Goal: Task Accomplishment & Management: Manage account settings

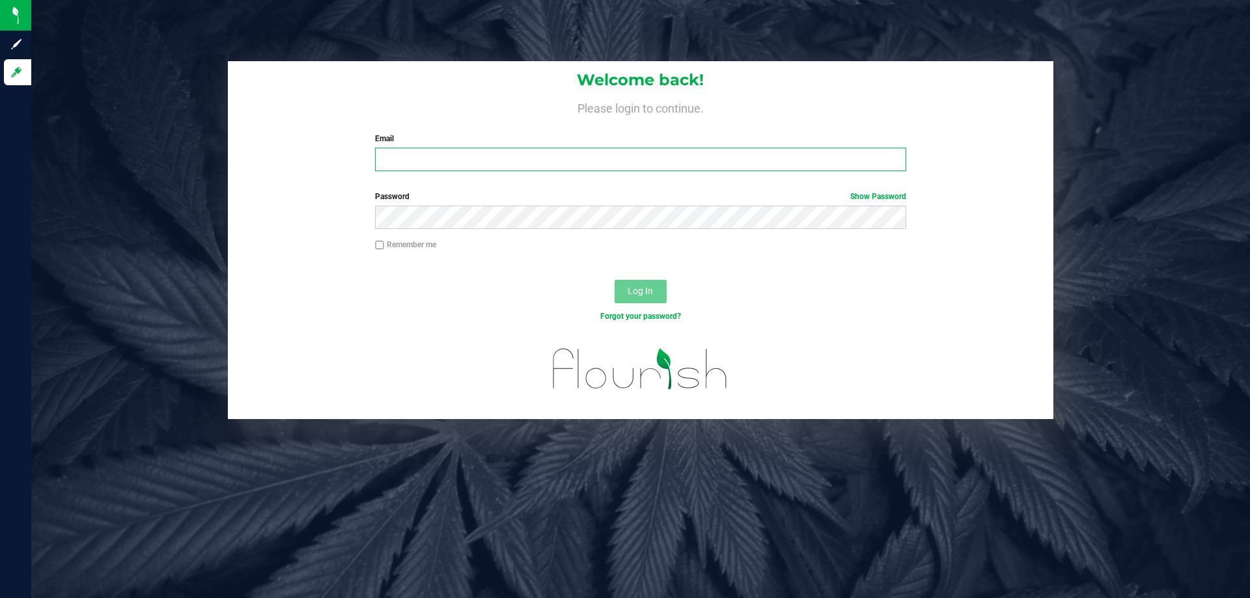
click at [390, 160] on input "Email" at bounding box center [640, 159] width 530 height 23
type input "iknight@liveparallel.com"
click at [614, 280] on button "Log In" at bounding box center [640, 291] width 52 height 23
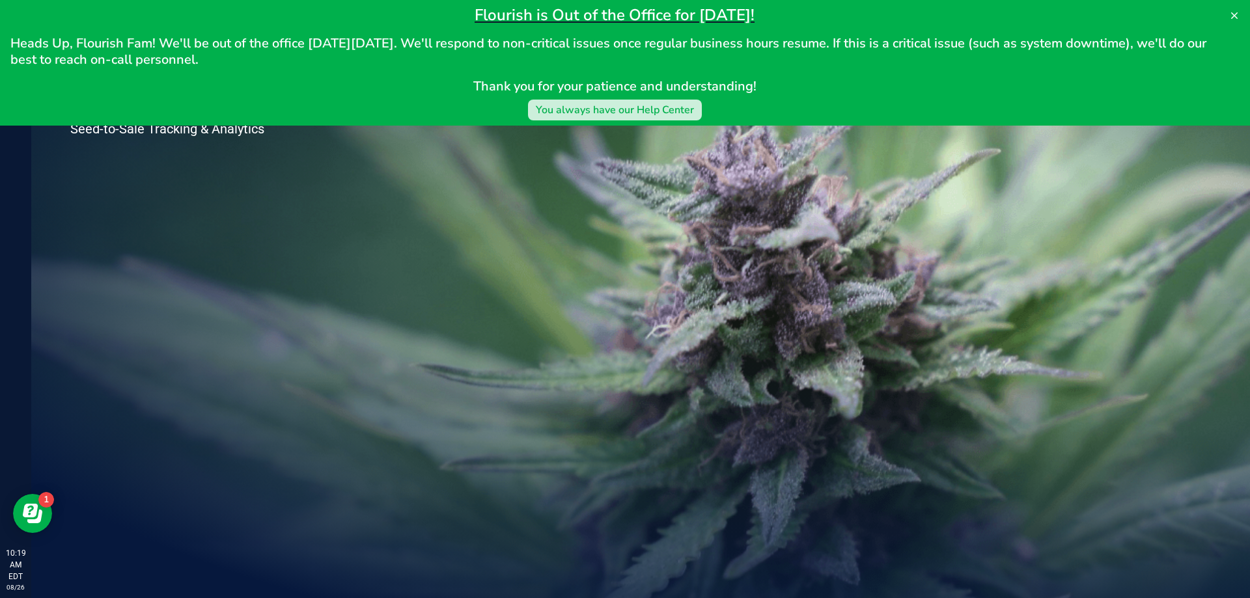
click at [686, 104] on div "You always have our Help Center" at bounding box center [615, 110] width 158 height 16
click at [1243, 11] on button at bounding box center [1233, 15] width 21 height 21
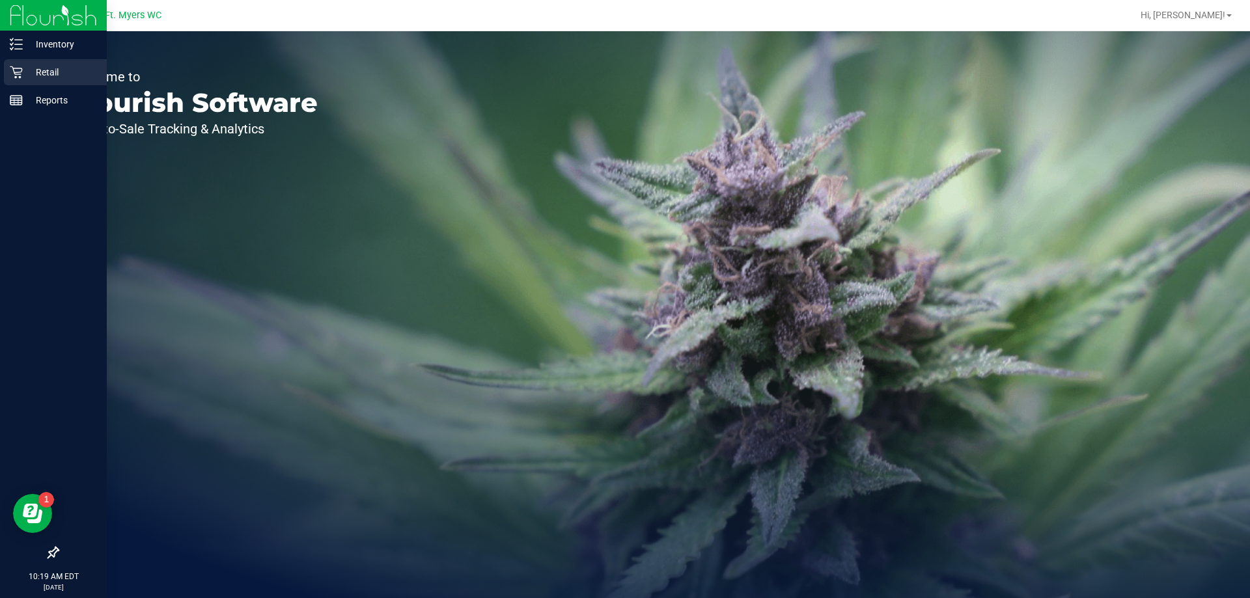
click at [20, 76] on icon at bounding box center [16, 72] width 12 height 12
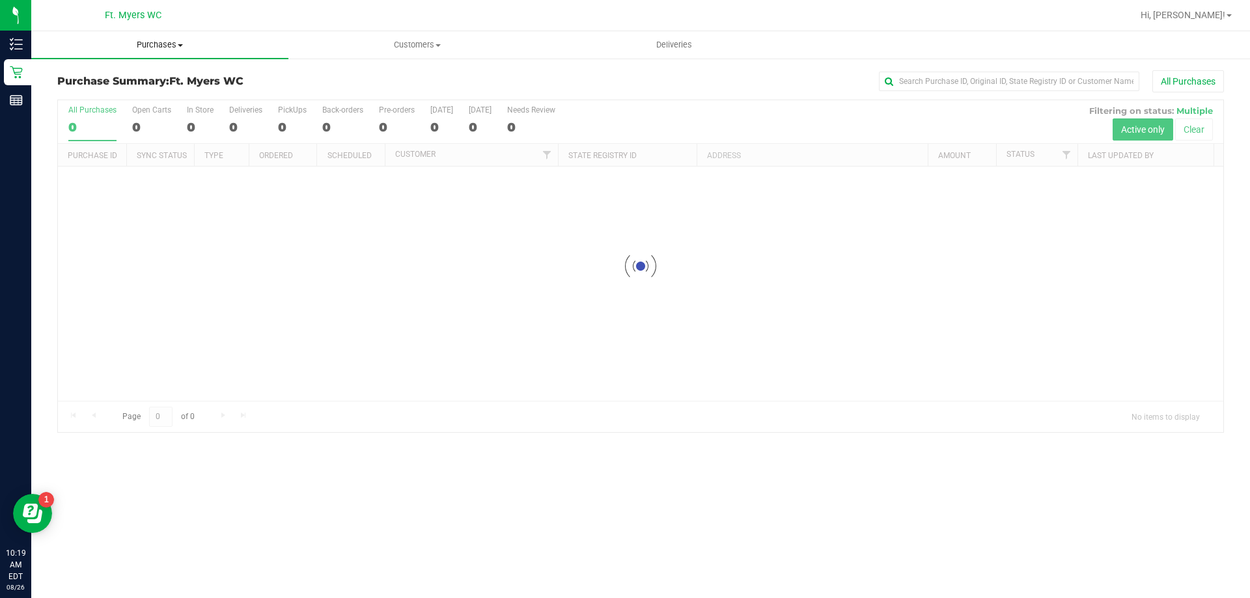
click at [163, 44] on span "Purchases" at bounding box center [159, 45] width 257 height 12
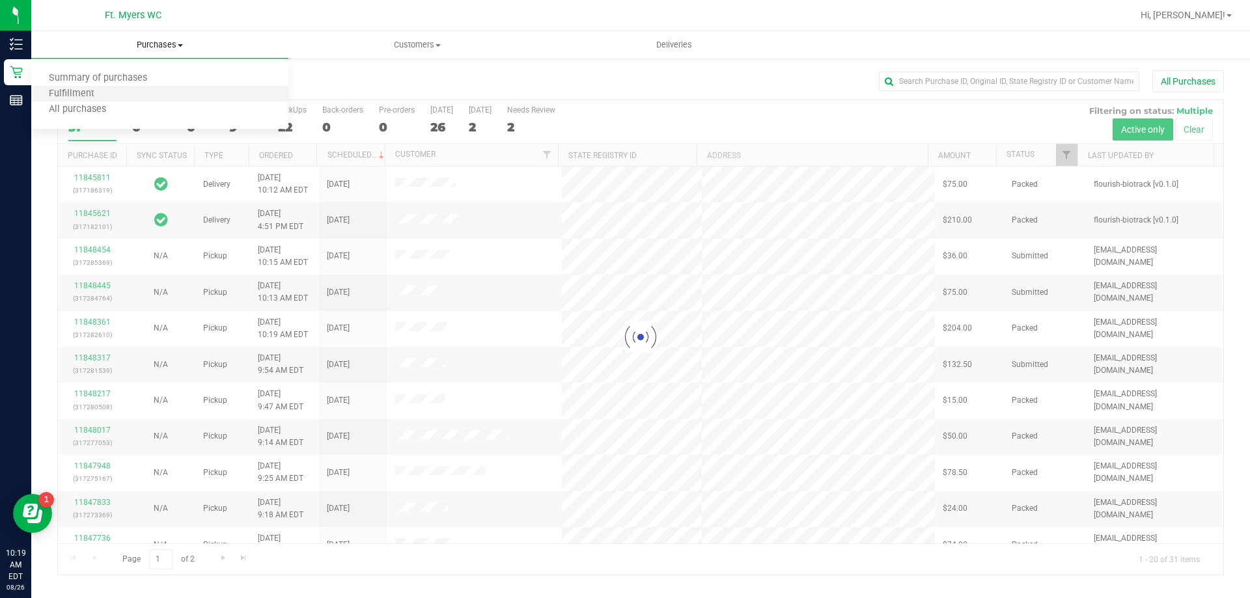
click at [138, 91] on li "Fulfillment" at bounding box center [159, 95] width 257 height 16
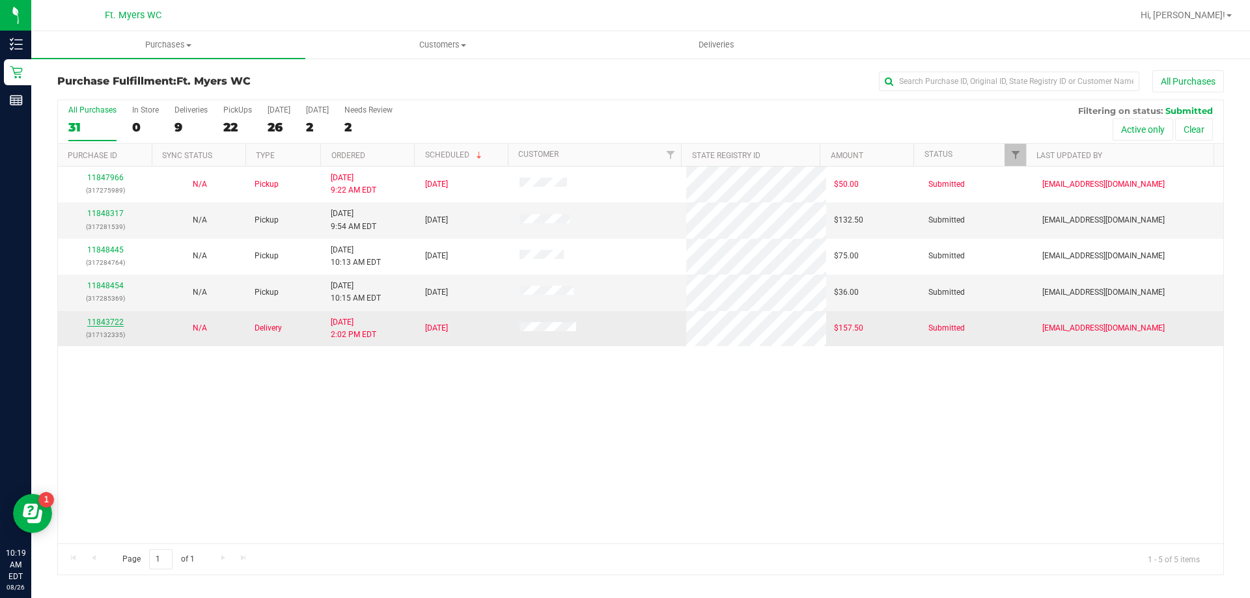
click at [96, 322] on link "11843722" at bounding box center [105, 322] width 36 height 9
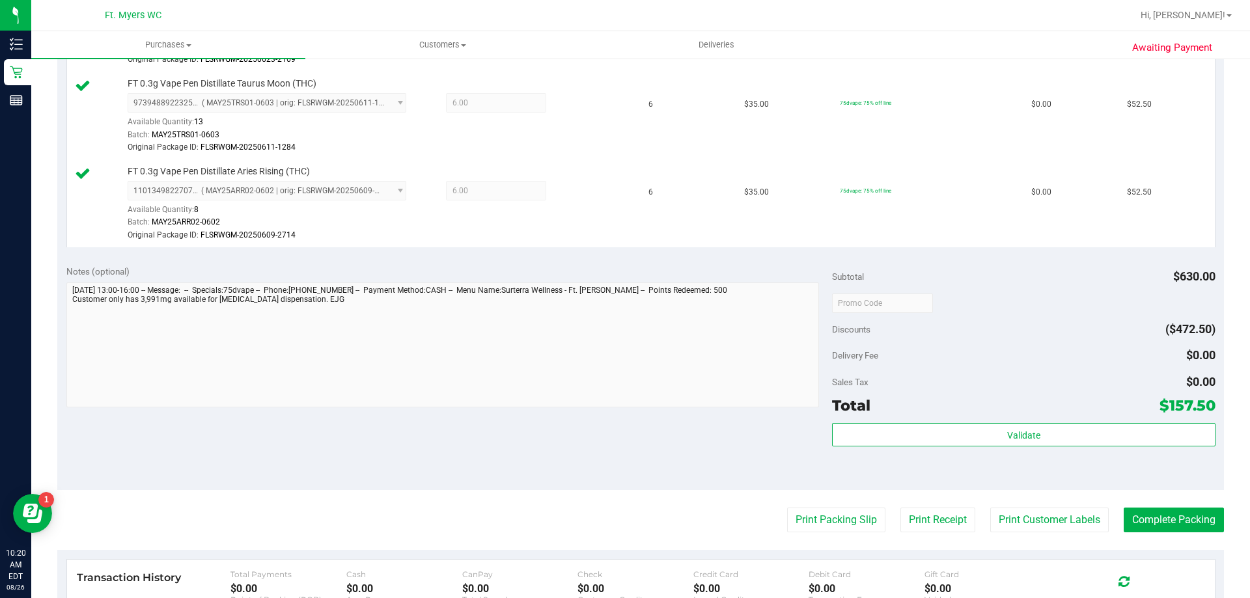
scroll to position [456, 0]
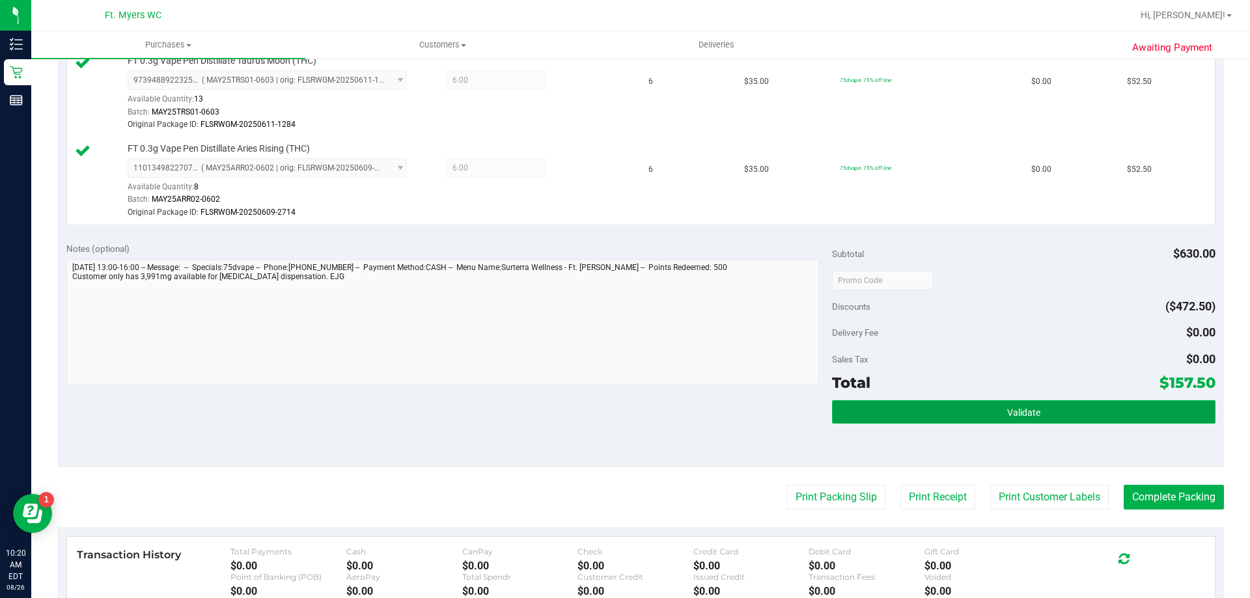
click at [873, 413] on button "Validate" at bounding box center [1023, 411] width 383 height 23
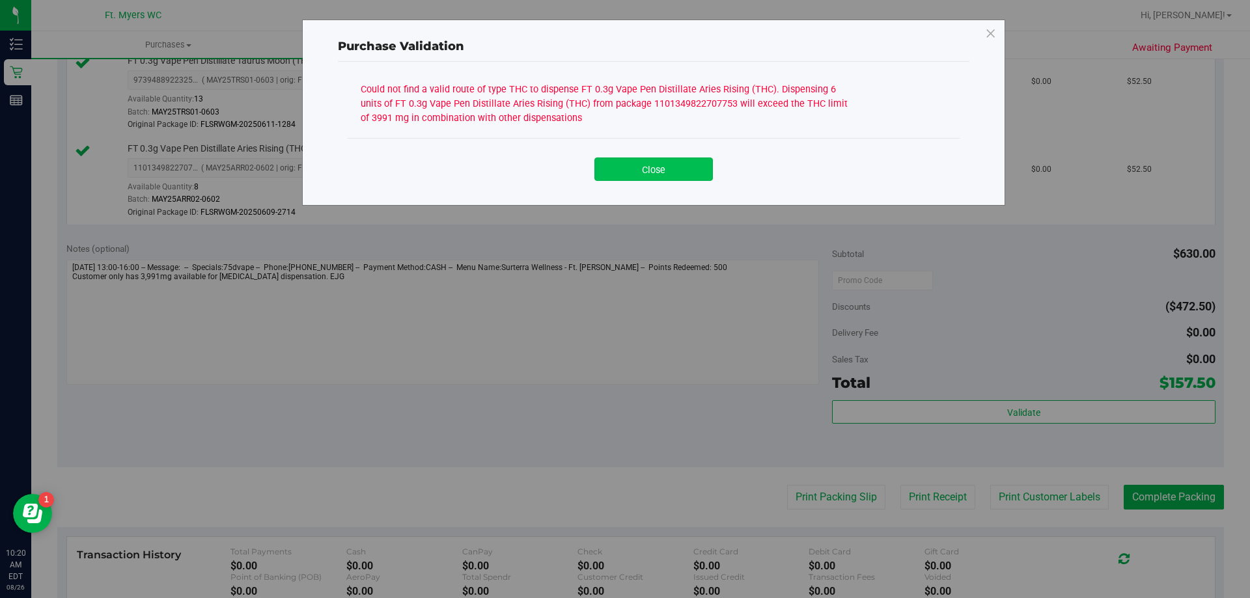
click at [702, 180] on button "Close" at bounding box center [653, 168] width 118 height 23
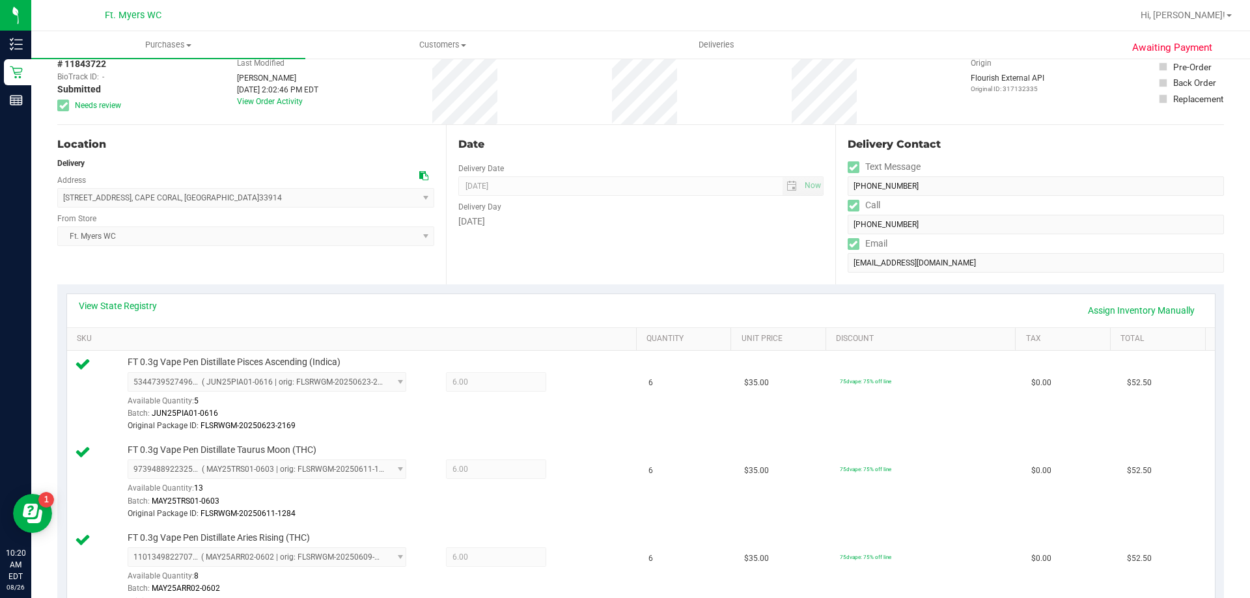
scroll to position [65, 0]
click at [1151, 316] on link "Assign Inventory Manually" at bounding box center [1141, 312] width 124 height 22
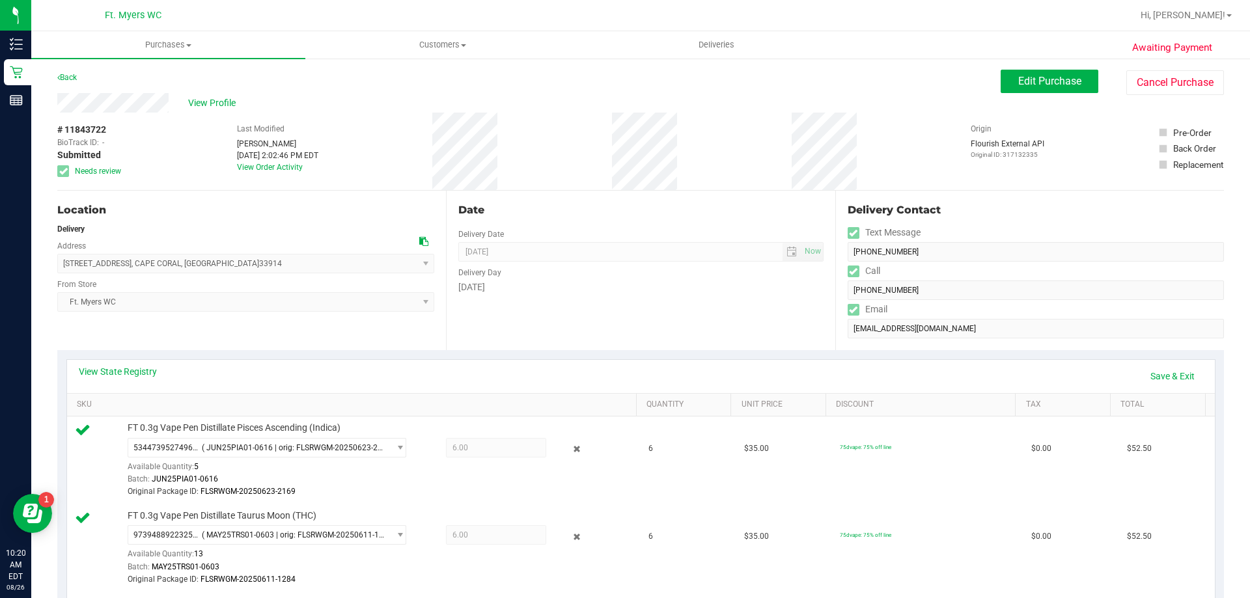
scroll to position [0, 0]
click at [1071, 76] on button "Edit Purchase" at bounding box center [1049, 81] width 98 height 23
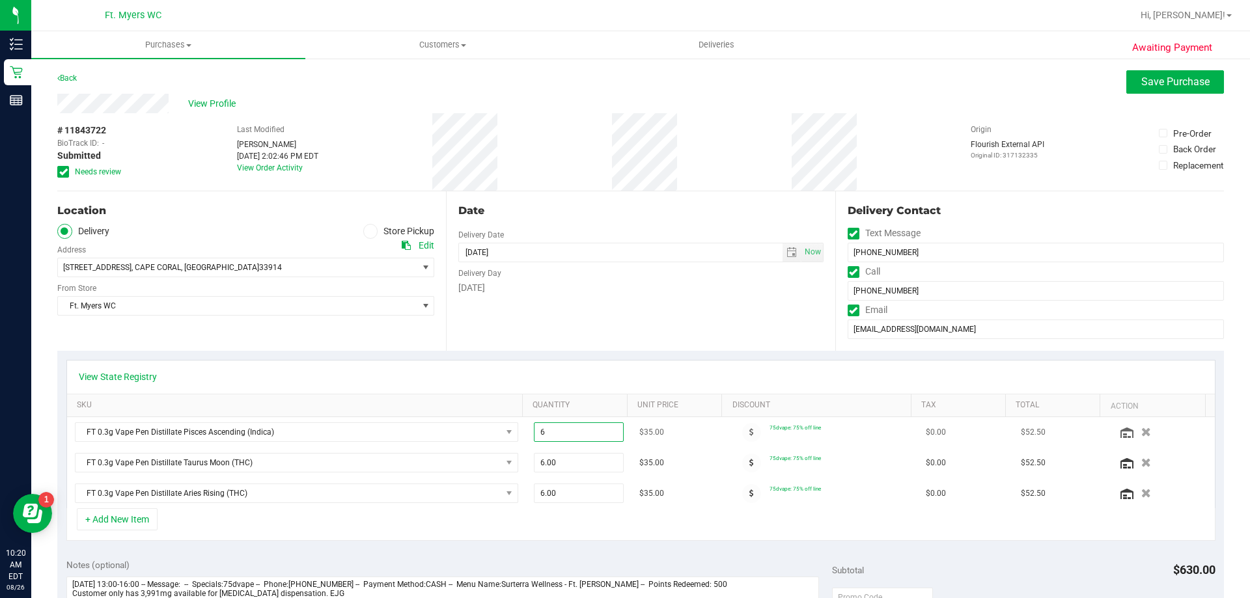
click at [561, 433] on span "6.00 6" at bounding box center [579, 432] width 90 height 20
click at [561, 434] on input "6" at bounding box center [578, 432] width 89 height 18
type input "5"
type input "6.00"
click at [566, 462] on span "6.00 6" at bounding box center [579, 463] width 90 height 20
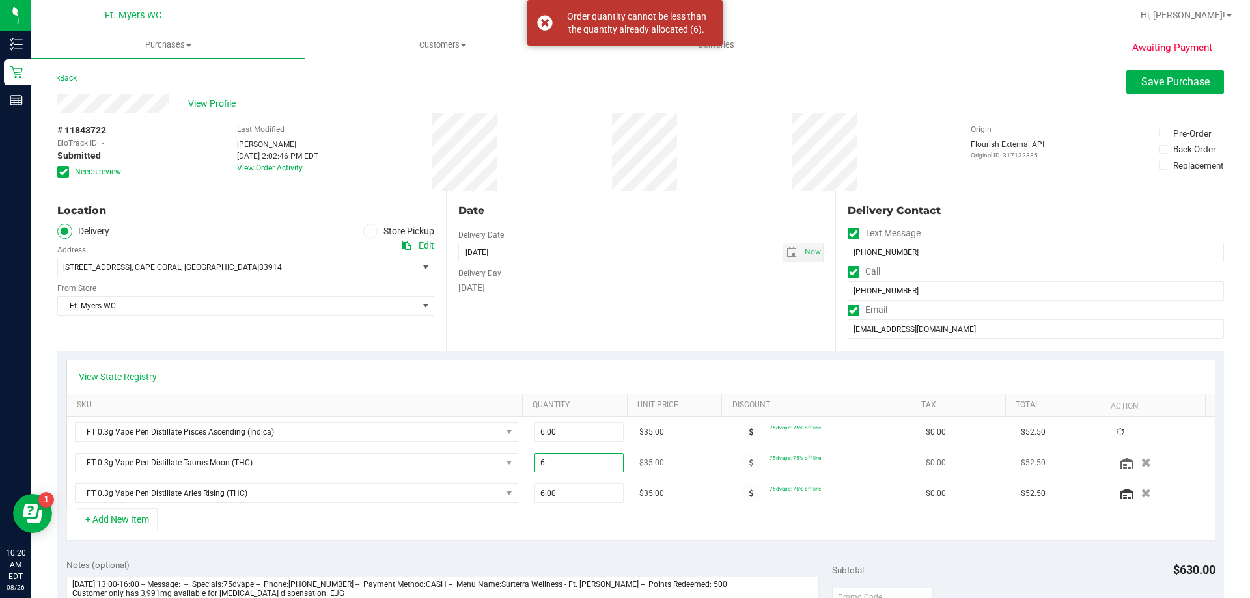
click at [566, 462] on input "6" at bounding box center [578, 463] width 89 height 18
type input "5"
type input "6.00"
click at [570, 498] on span "6.00 6" at bounding box center [579, 494] width 90 height 20
click at [570, 498] on input "6" at bounding box center [578, 493] width 89 height 18
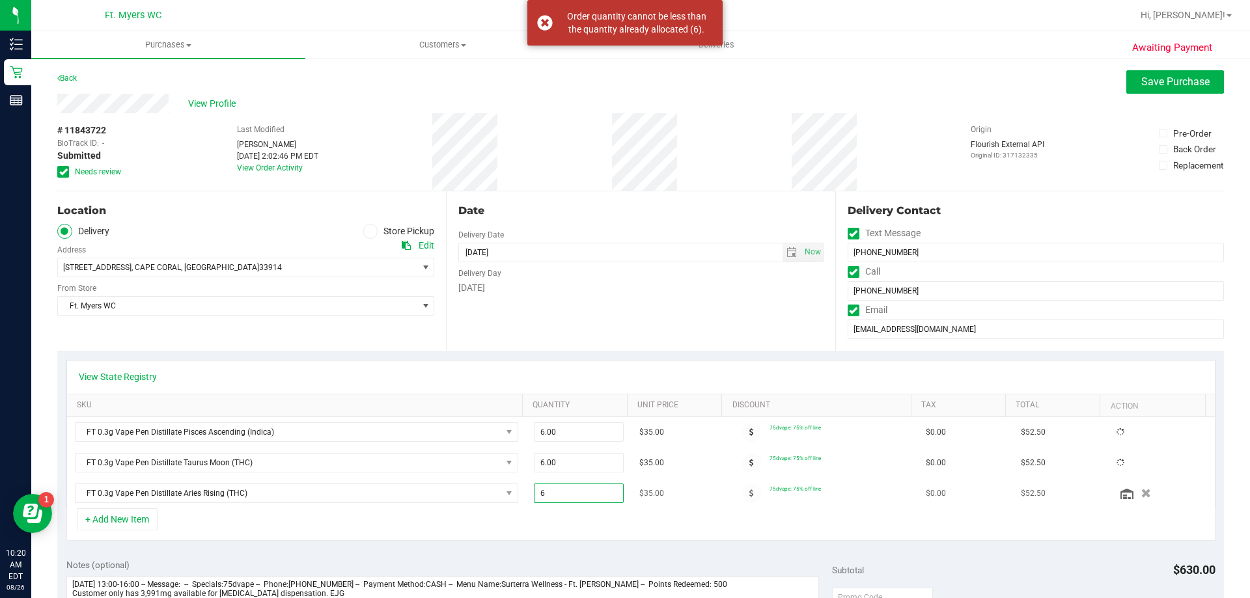
type input "5"
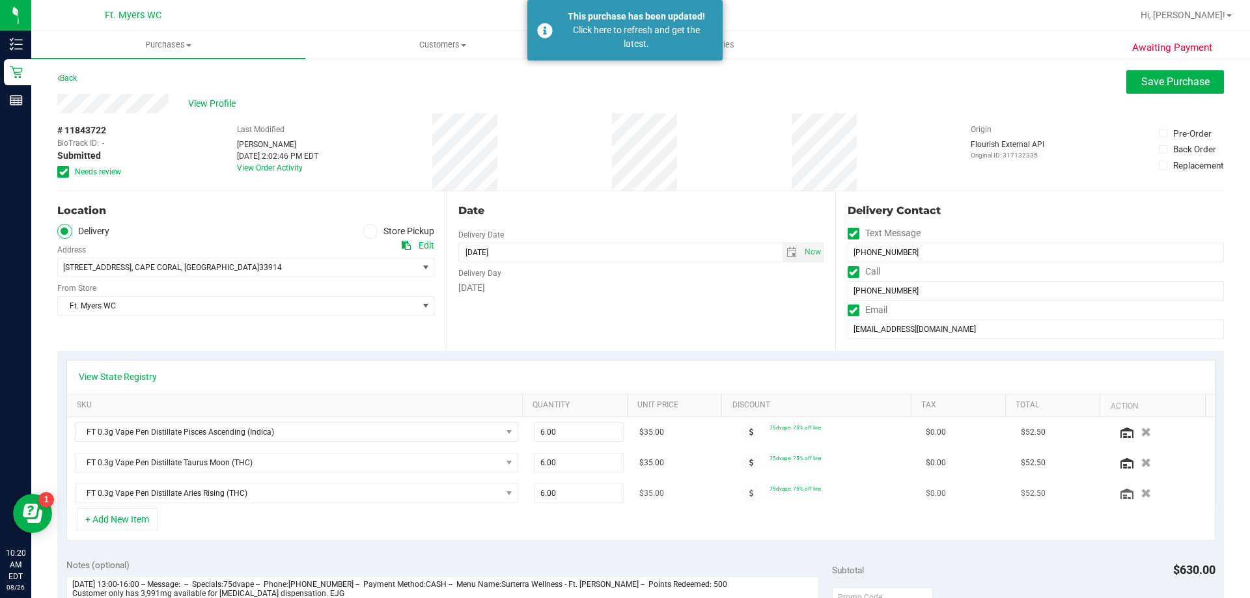
scroll to position [65, 0]
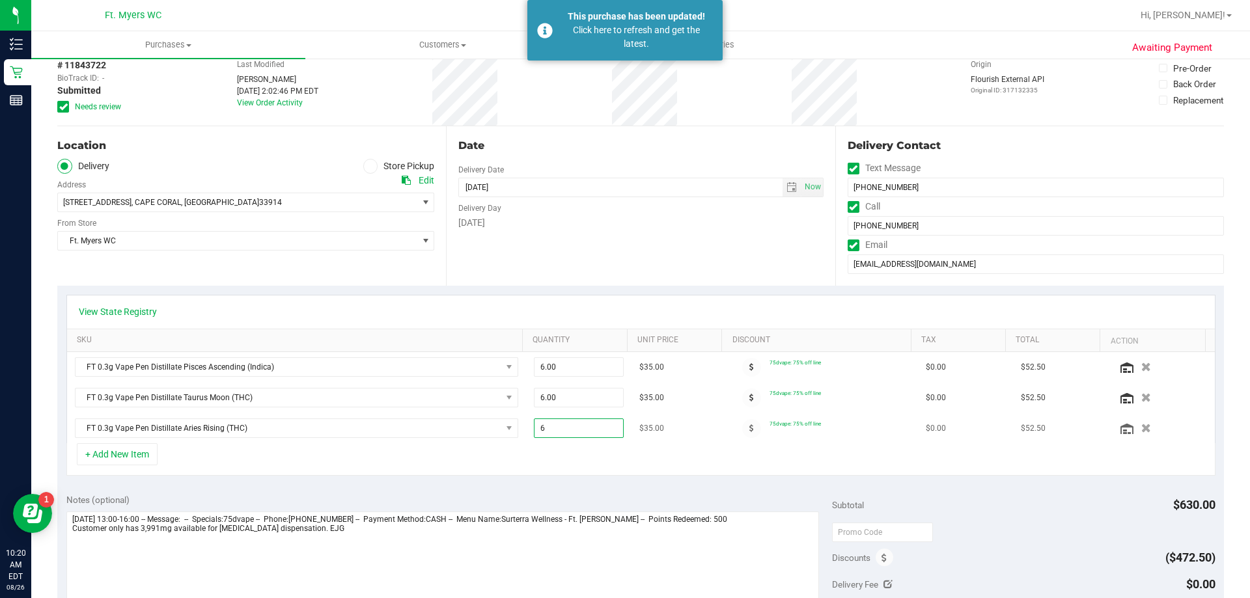
drag, startPoint x: 537, startPoint y: 428, endPoint x: 529, endPoint y: 422, distance: 9.8
click at [534, 422] on span "6.00 6" at bounding box center [579, 428] width 90 height 20
type input "5"
type input "6.00"
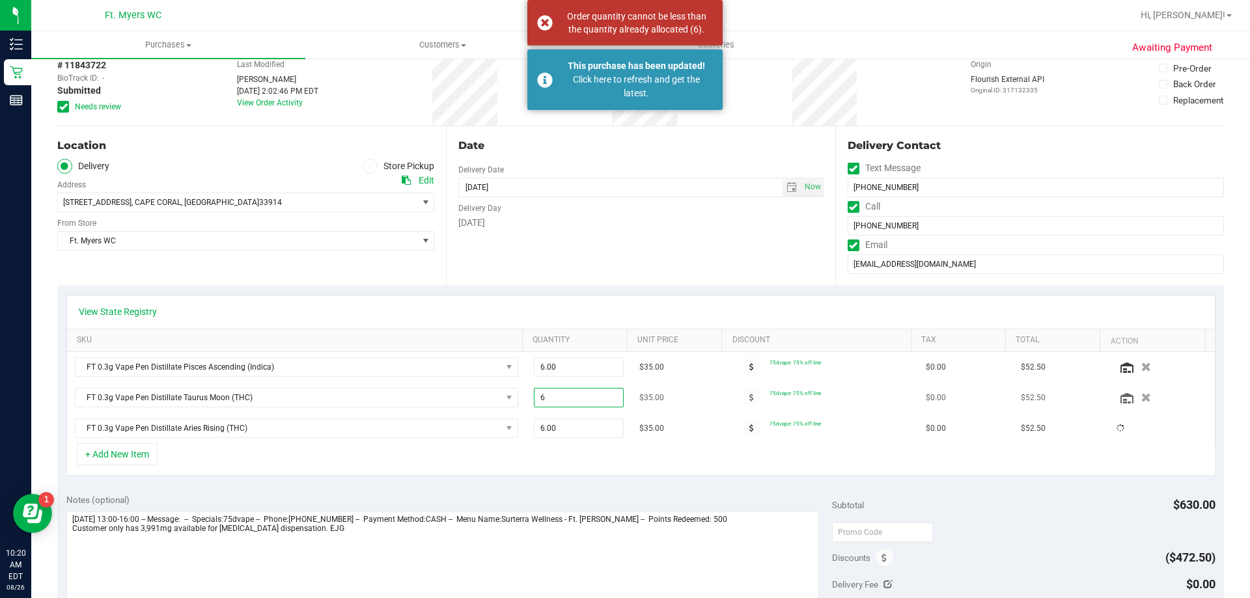
click at [545, 407] on span "6.00 6" at bounding box center [579, 398] width 90 height 20
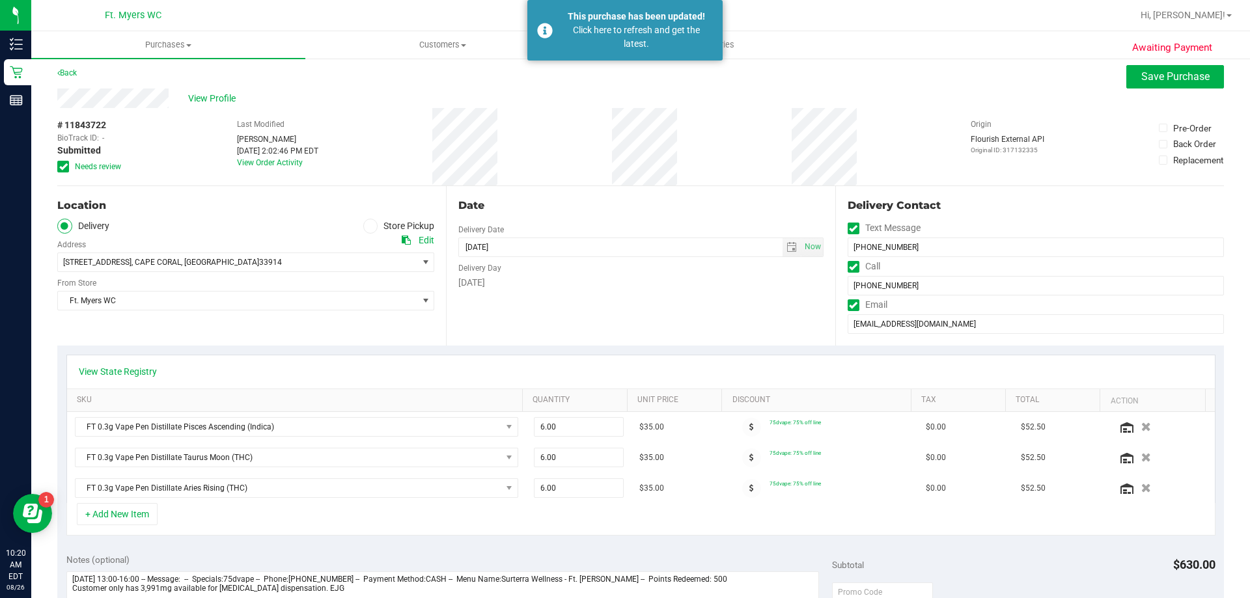
scroll to position [0, 0]
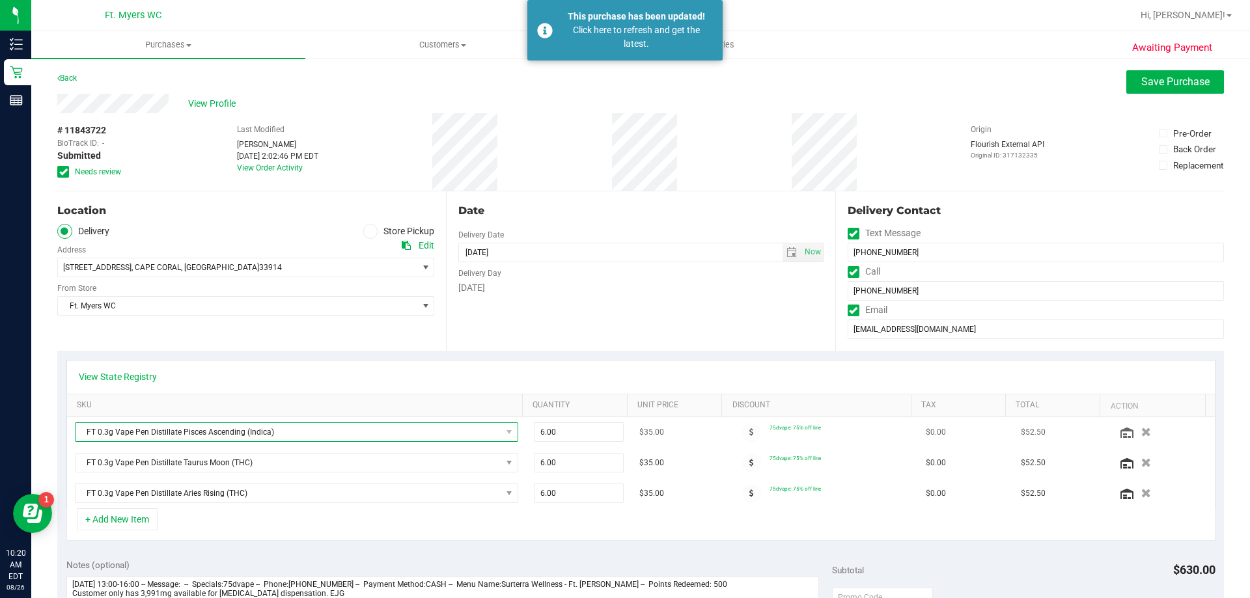
click at [297, 433] on span "FT 0.3g Vape Pen Distillate Pisces Ascending (Indica)" at bounding box center [288, 432] width 426 height 18
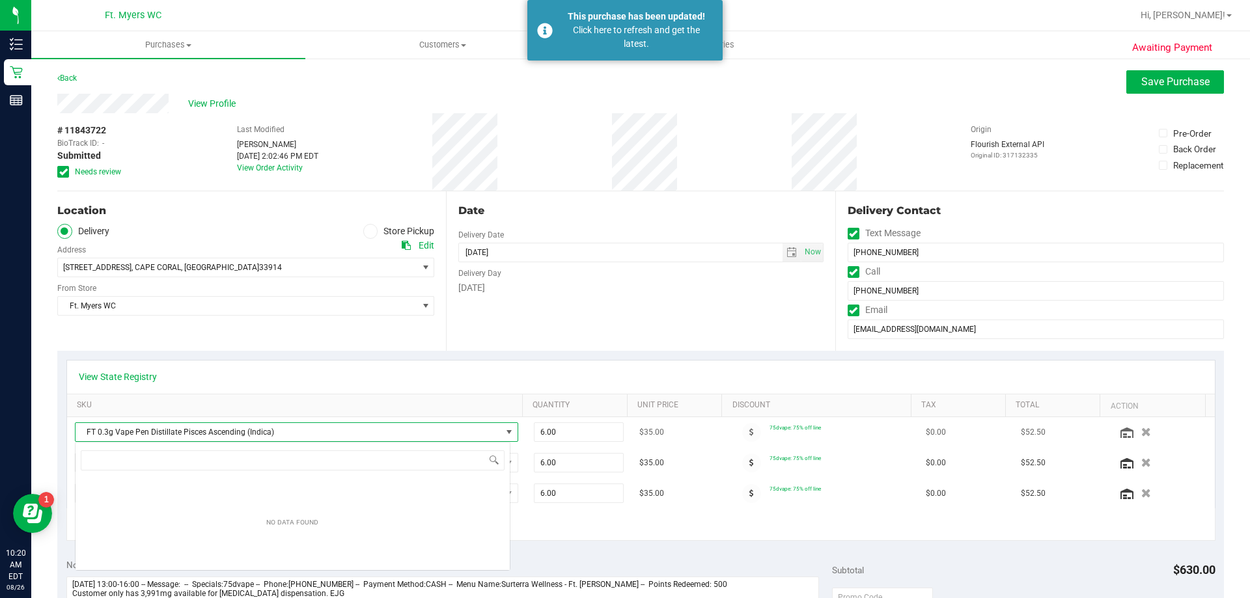
scroll to position [20, 435]
click at [297, 433] on span "FT 0.3g Vape Pen Distillate Pisces Ascending (Indica) (5)" at bounding box center [288, 432] width 426 height 18
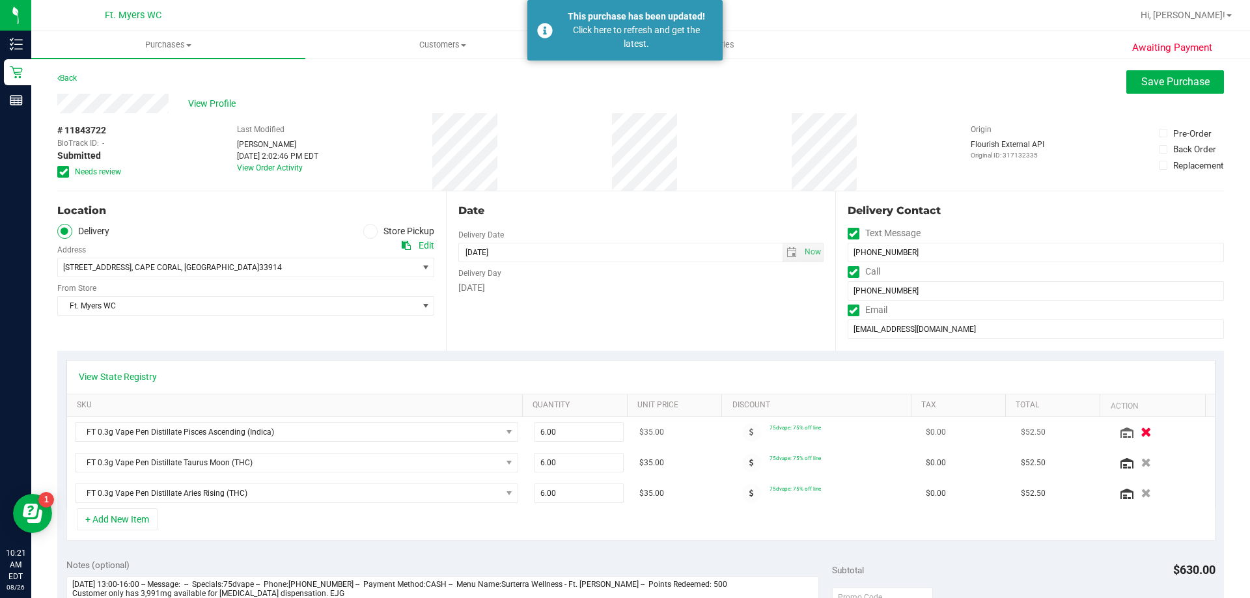
click at [1140, 430] on icon "button" at bounding box center [1145, 433] width 11 height 10
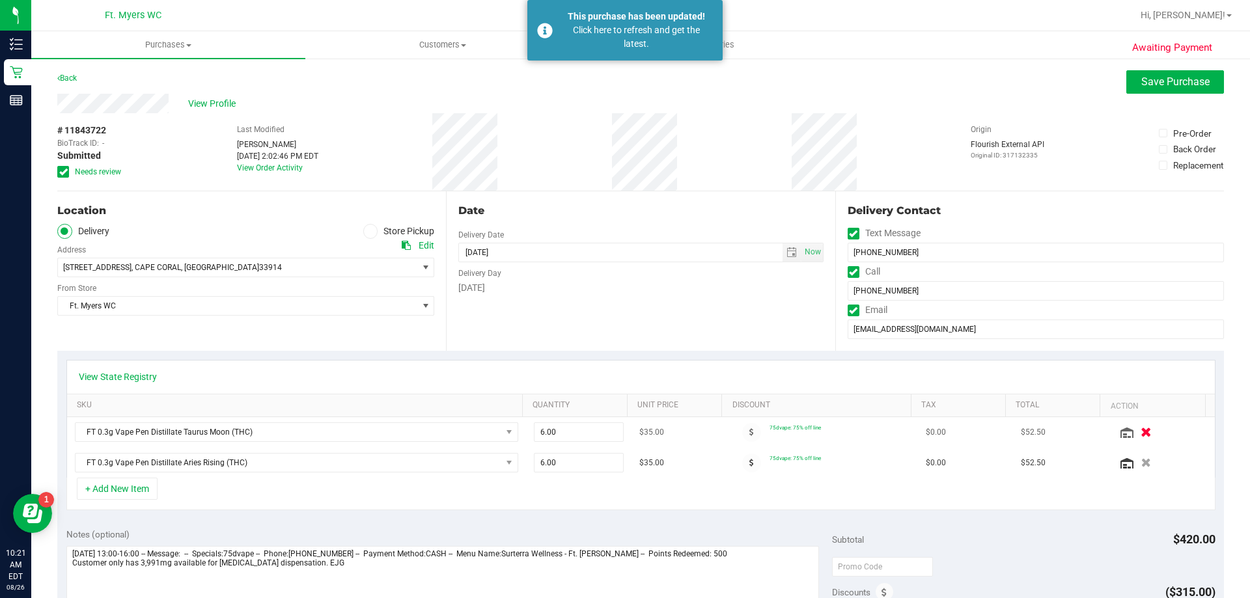
click at [1140, 437] on icon "button" at bounding box center [1145, 433] width 11 height 10
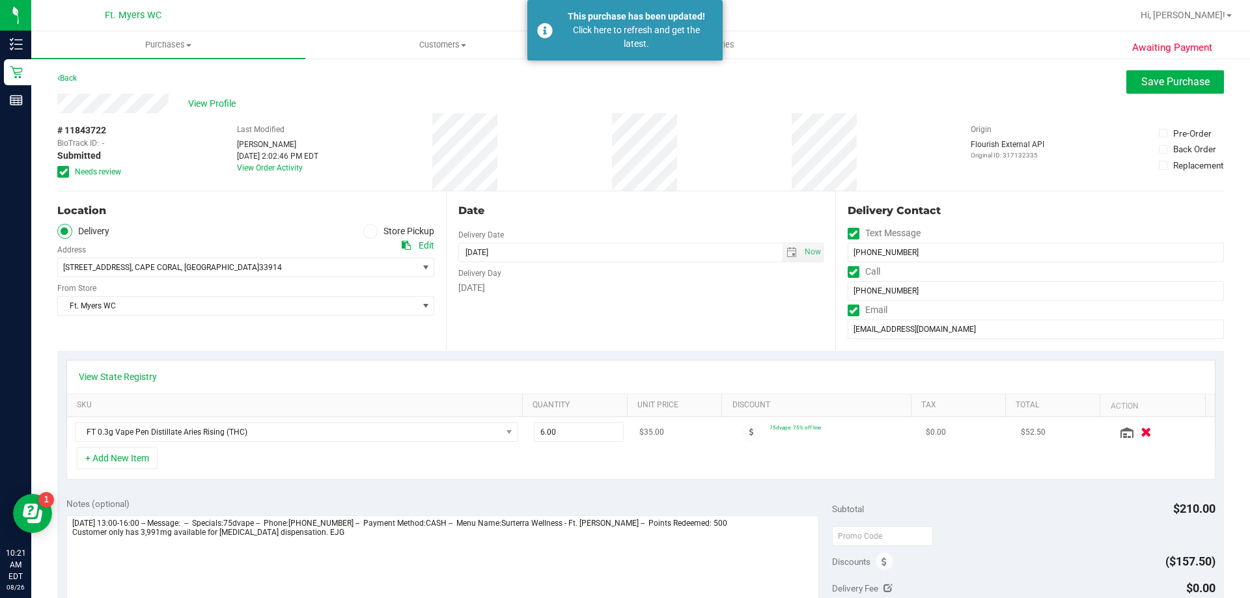
click at [1140, 437] on icon "button" at bounding box center [1145, 433] width 11 height 10
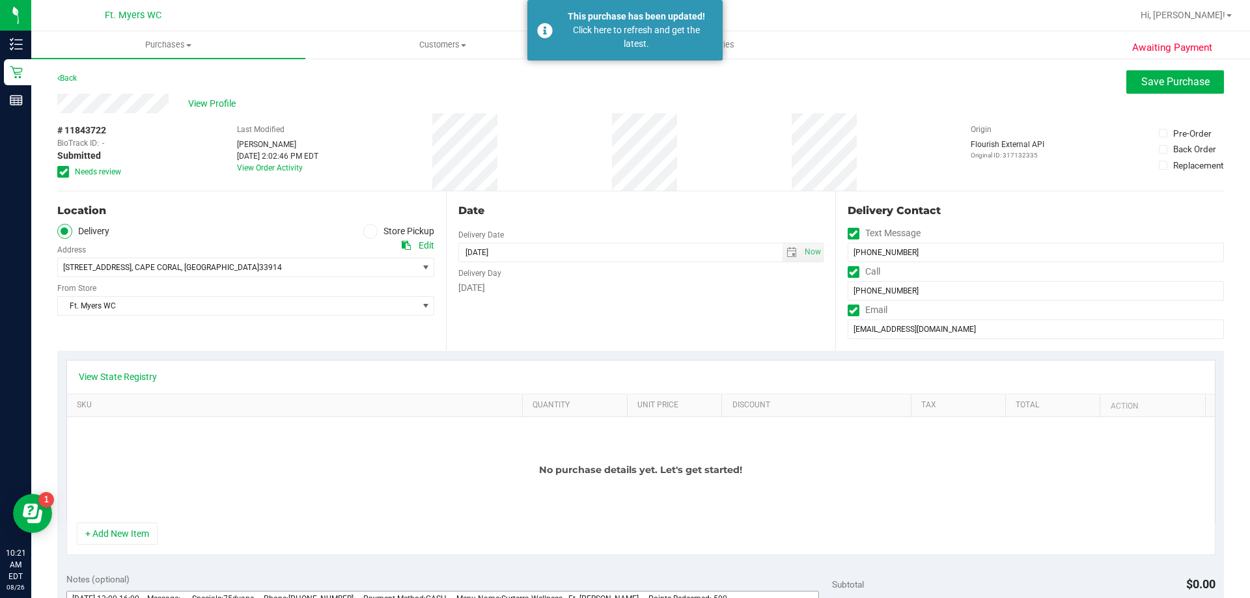
click at [99, 535] on button "+ Add New Item" at bounding box center [117, 534] width 81 height 22
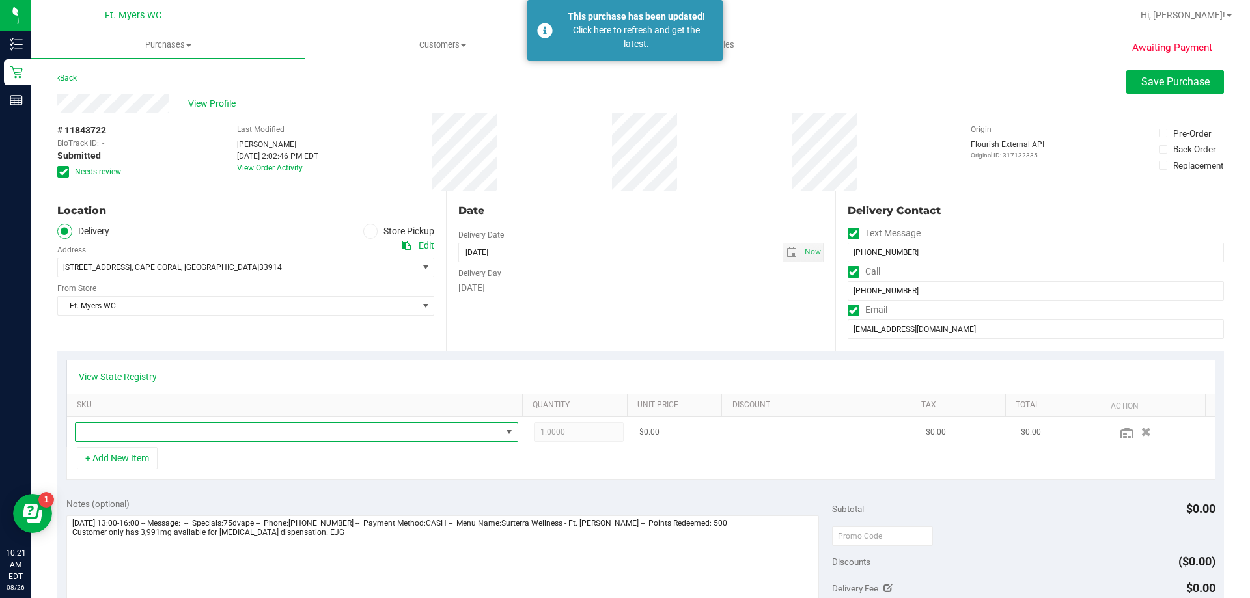
click at [217, 430] on span "NO DATA FOUND" at bounding box center [288, 432] width 426 height 18
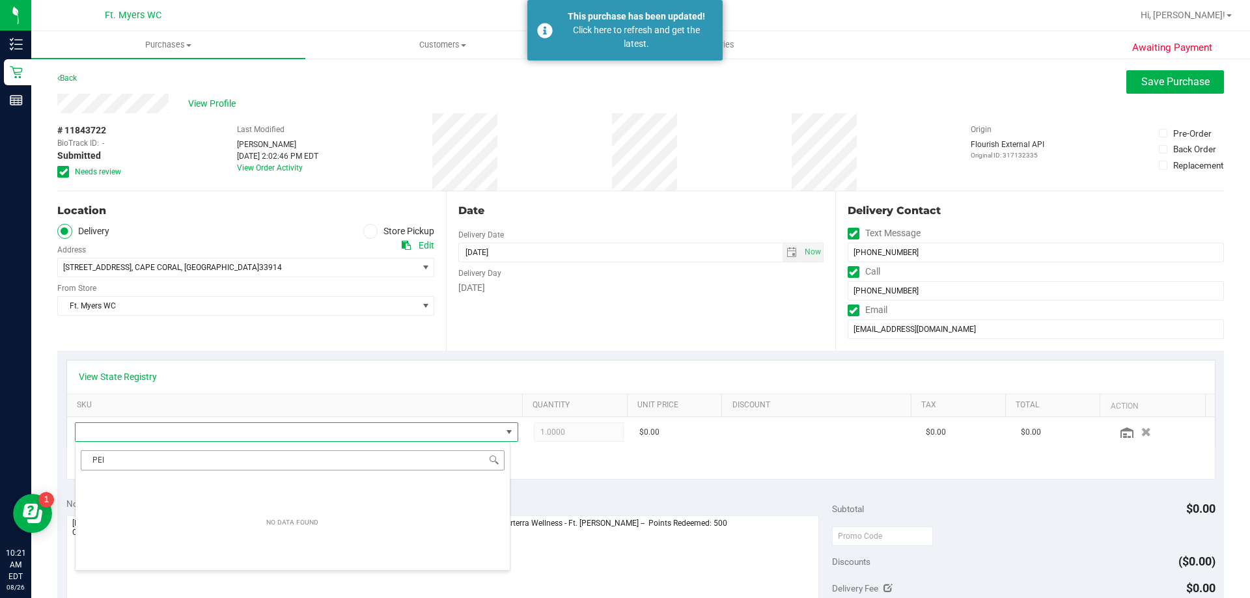
type input "PE"
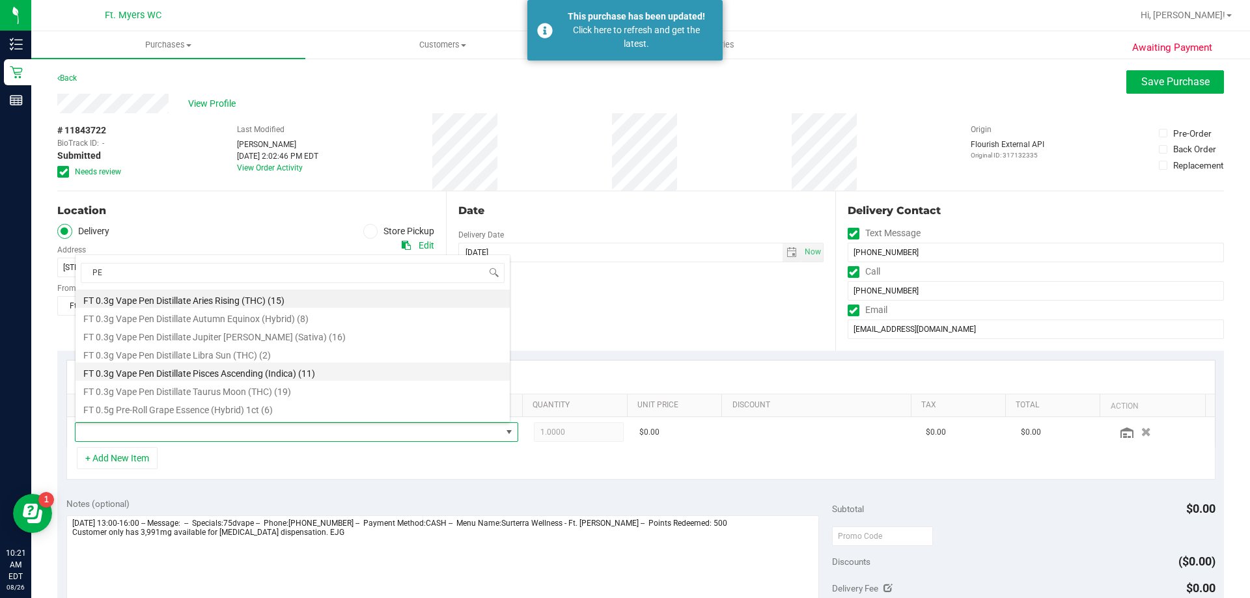
click at [282, 372] on li "FT 0.3g Vape Pen Distillate Pisces Ascending (Indica) (11)" at bounding box center [292, 371] width 434 height 18
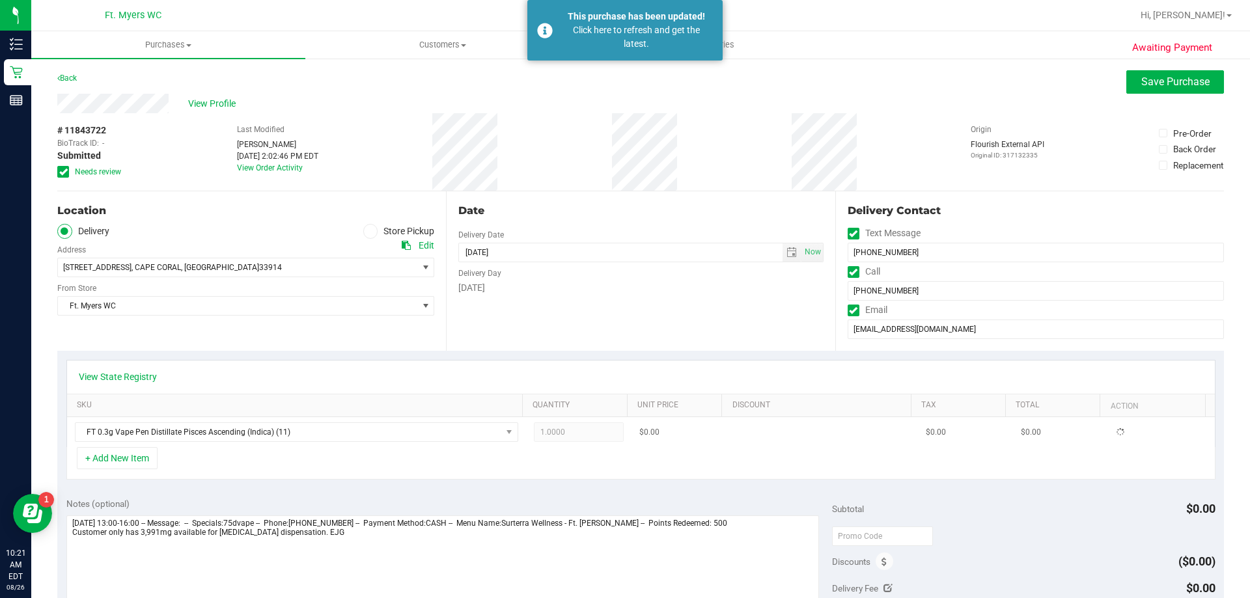
click at [559, 431] on span "1.0000 1" at bounding box center [579, 432] width 90 height 20
click at [567, 429] on span "1.00 1" at bounding box center [579, 432] width 90 height 20
click at [567, 429] on input "1" at bounding box center [578, 432] width 89 height 18
type input "5"
type input "5.00"
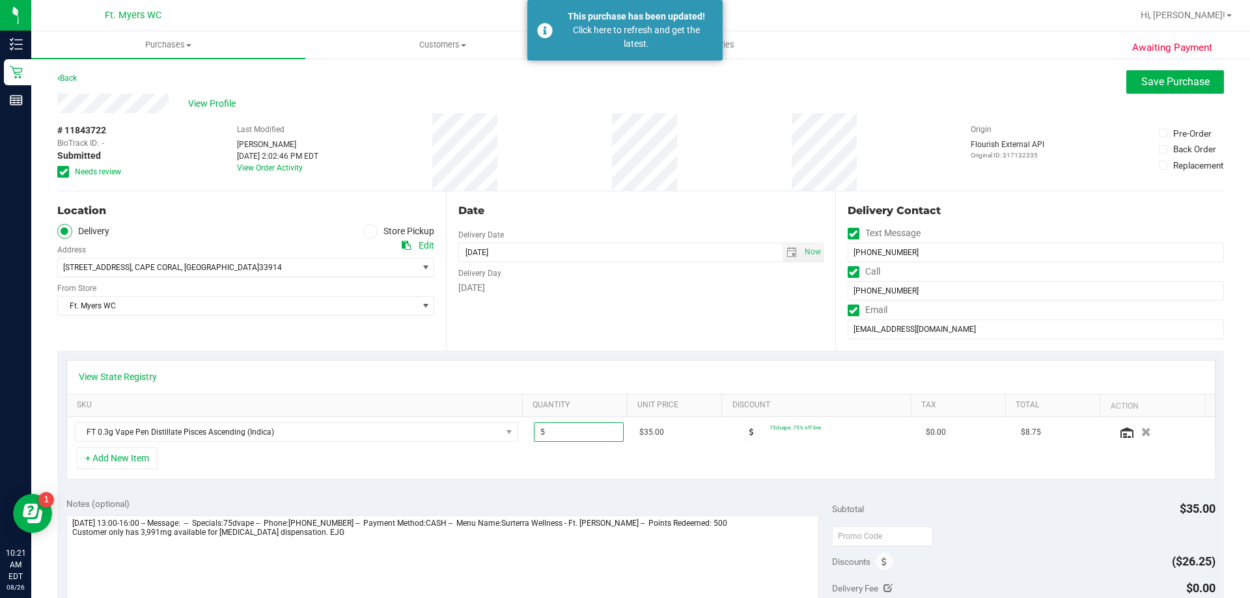
click at [558, 474] on div "+ Add New Item" at bounding box center [640, 463] width 1149 height 33
click at [151, 462] on button "+ Add New Item" at bounding box center [117, 458] width 81 height 22
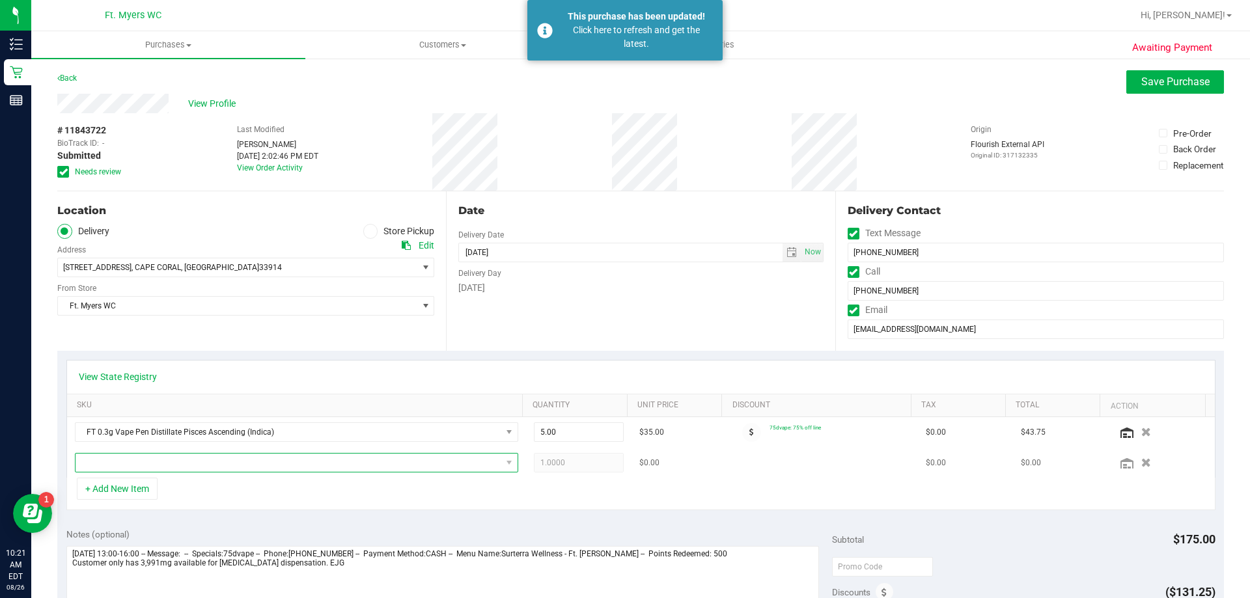
click at [236, 459] on span "NO DATA FOUND" at bounding box center [288, 463] width 426 height 18
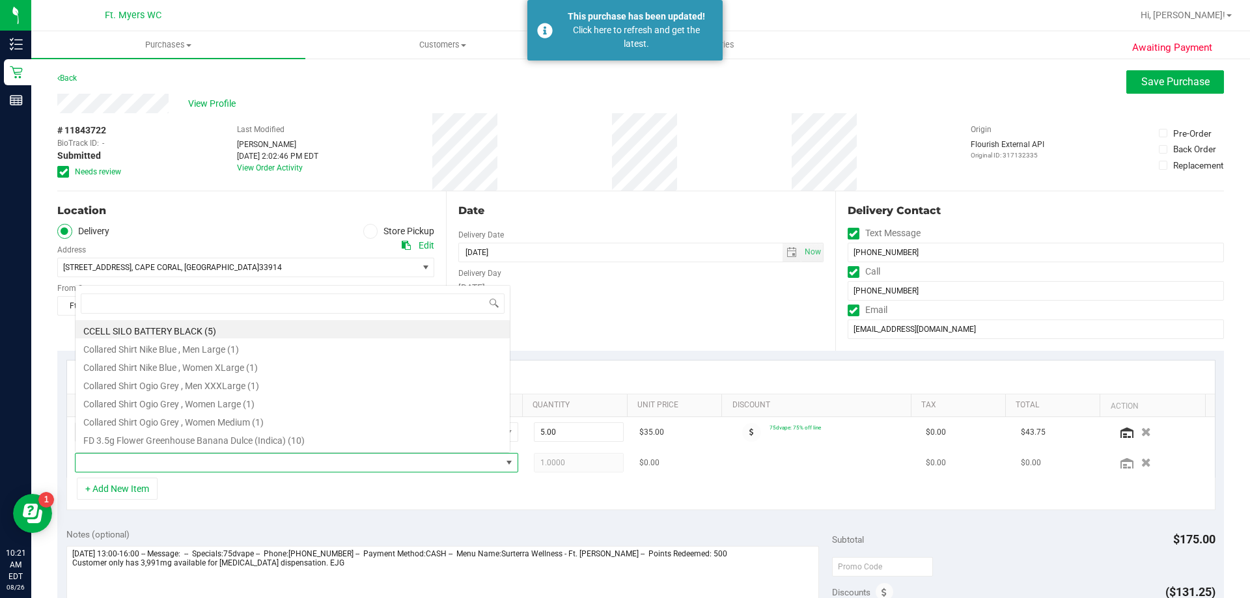
scroll to position [20, 431]
type input "TAU"
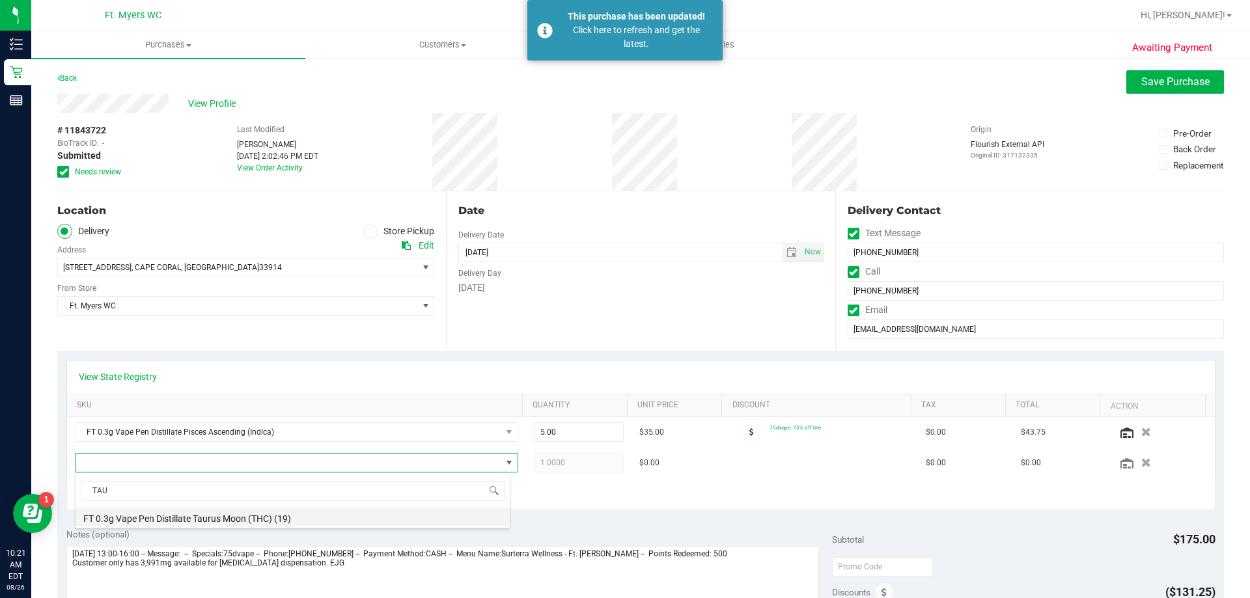
click at [228, 515] on li "FT 0.3g Vape Pen Distillate Taurus Moon (THC) (19)" at bounding box center [292, 517] width 434 height 18
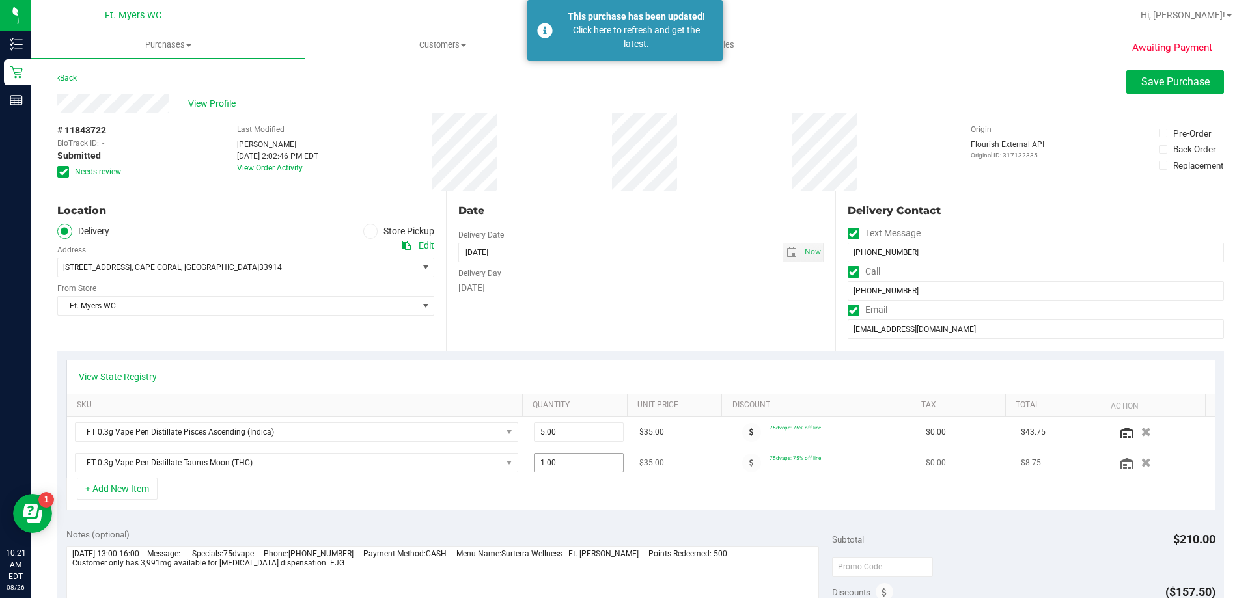
click at [558, 460] on span "1.00 1" at bounding box center [579, 463] width 90 height 20
click at [558, 460] on input "1" at bounding box center [578, 463] width 89 height 18
type input "5"
type input "5.00"
click at [128, 487] on button "+ Add New Item" at bounding box center [117, 489] width 81 height 22
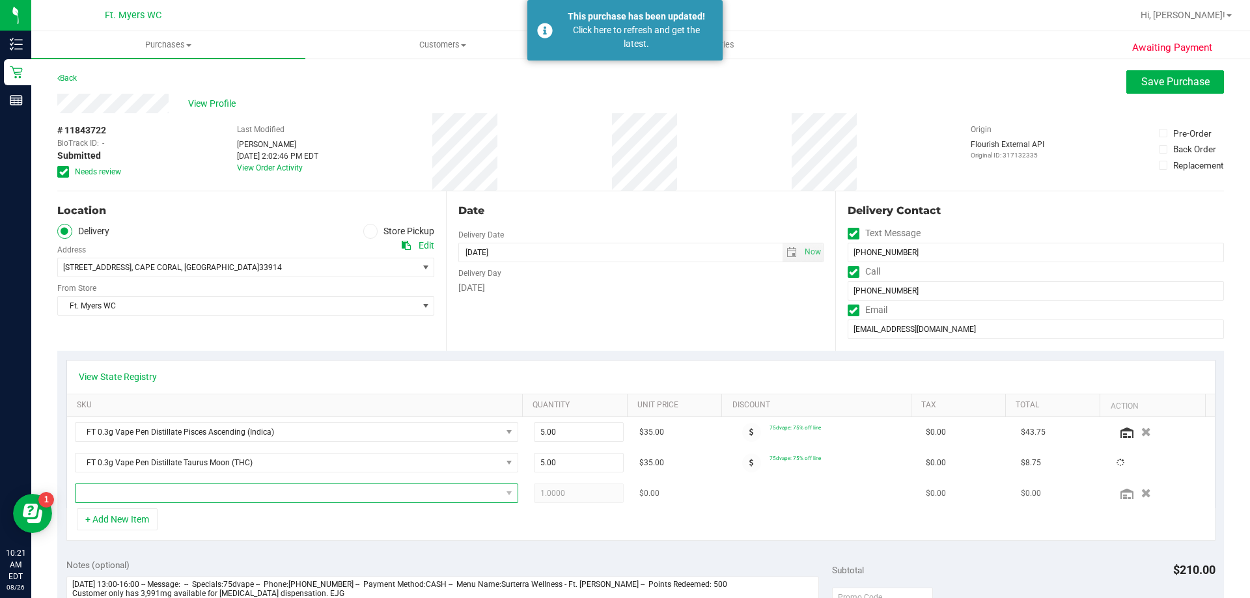
click at [143, 495] on span "NO DATA FOUND" at bounding box center [288, 493] width 426 height 18
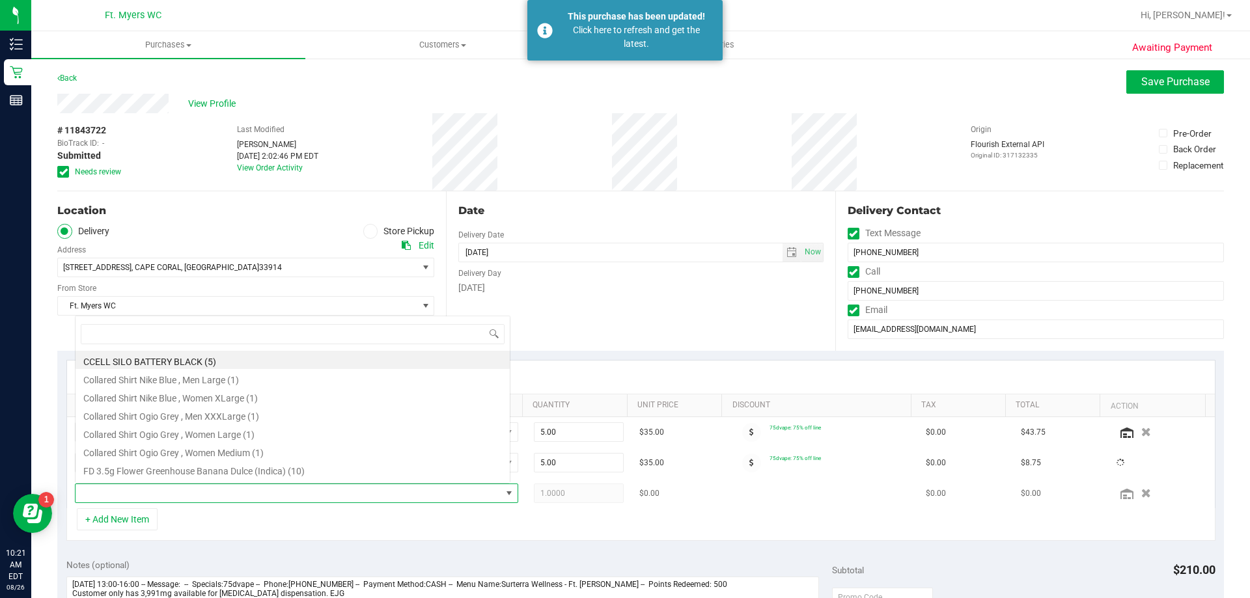
type input "A"
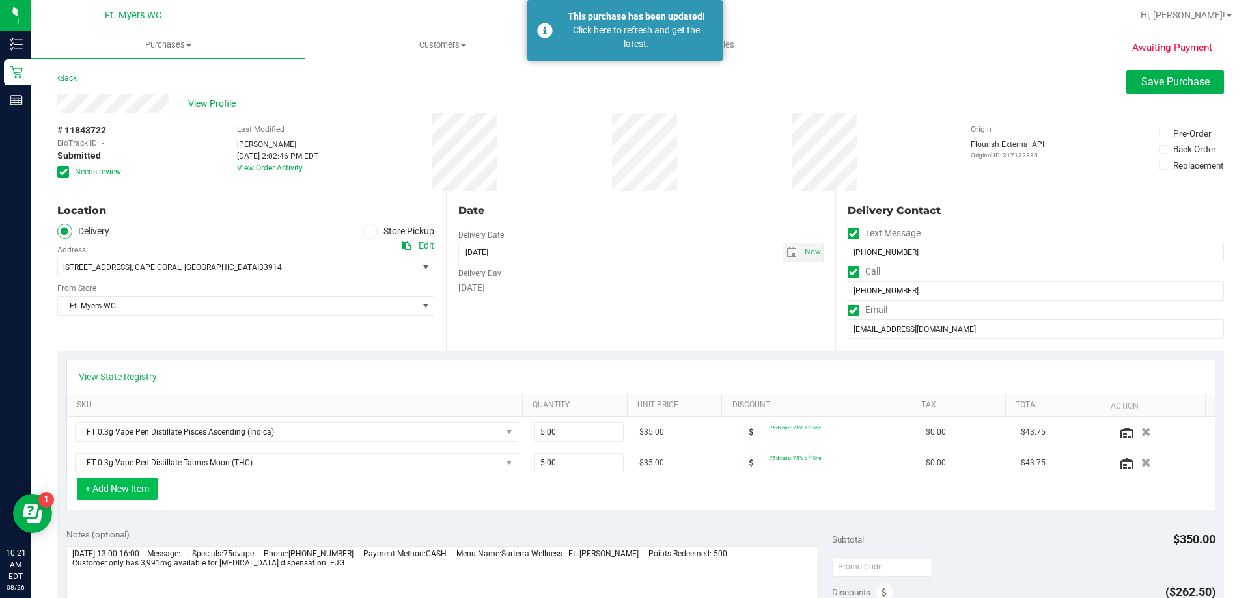
click at [143, 496] on button "+ Add New Item" at bounding box center [117, 489] width 81 height 22
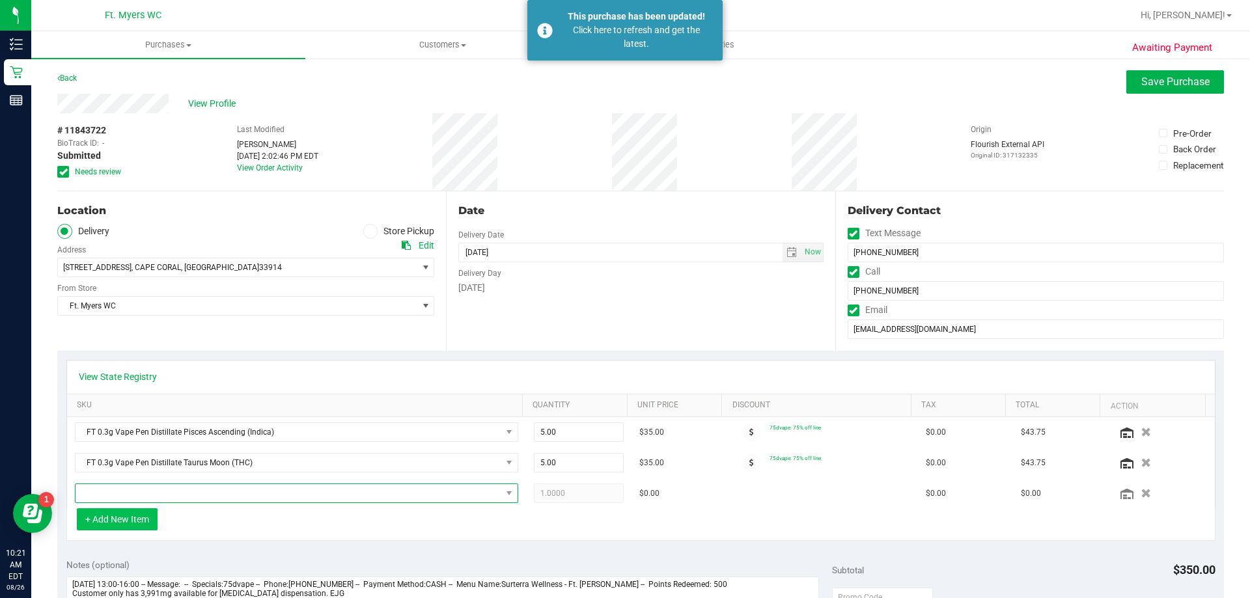
click at [143, 496] on span "NO DATA FOUND" at bounding box center [288, 493] width 426 height 18
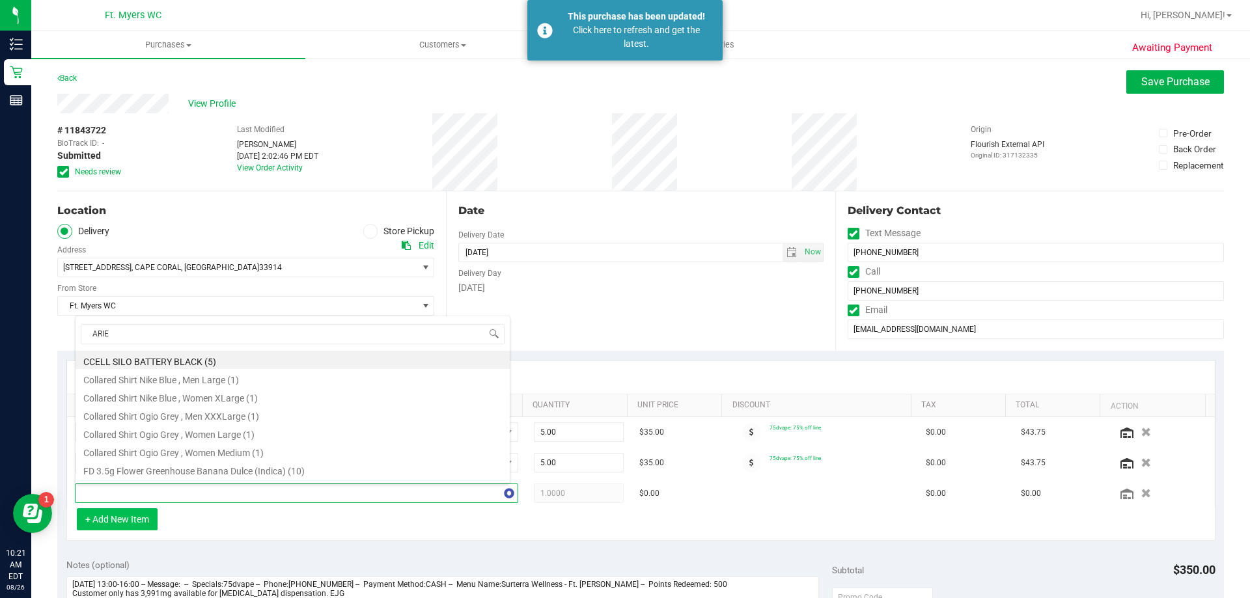
type input "ARIES"
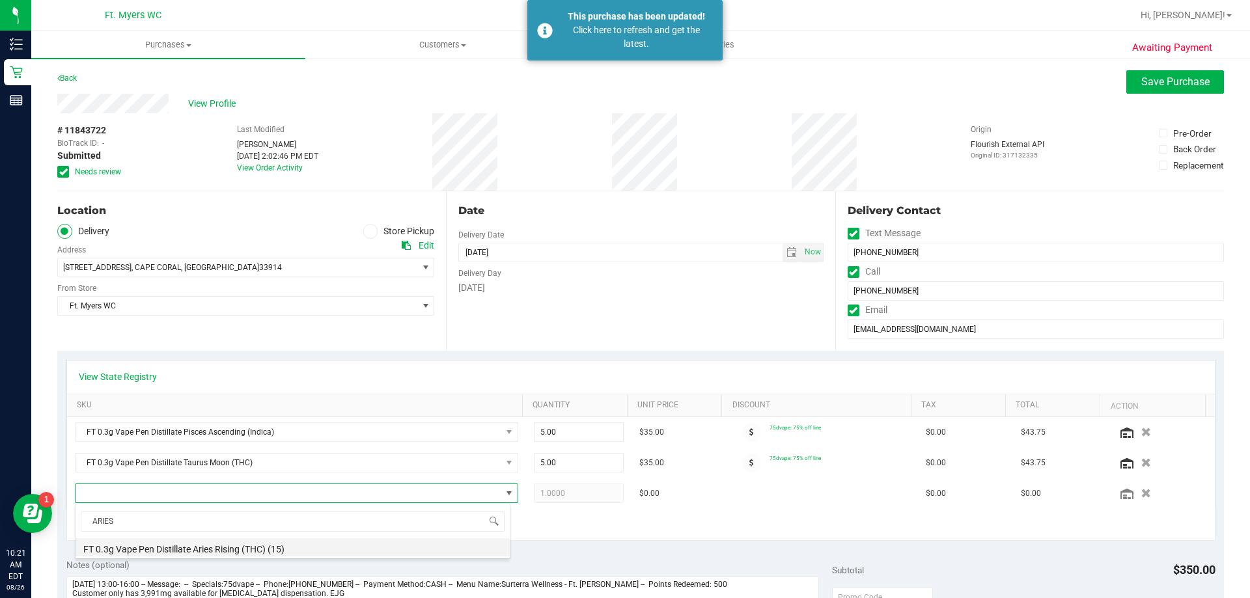
click at [193, 539] on li "FT 0.3g Vape Pen Distillate Aries Rising (THC) (15)" at bounding box center [292, 547] width 434 height 18
click at [542, 495] on div "FT 0.3g Vape Pen Distillate Pisces Ascending (Indica) 5.00 5 $35.00 75dvape: 75…" at bounding box center [640, 462] width 1147 height 91
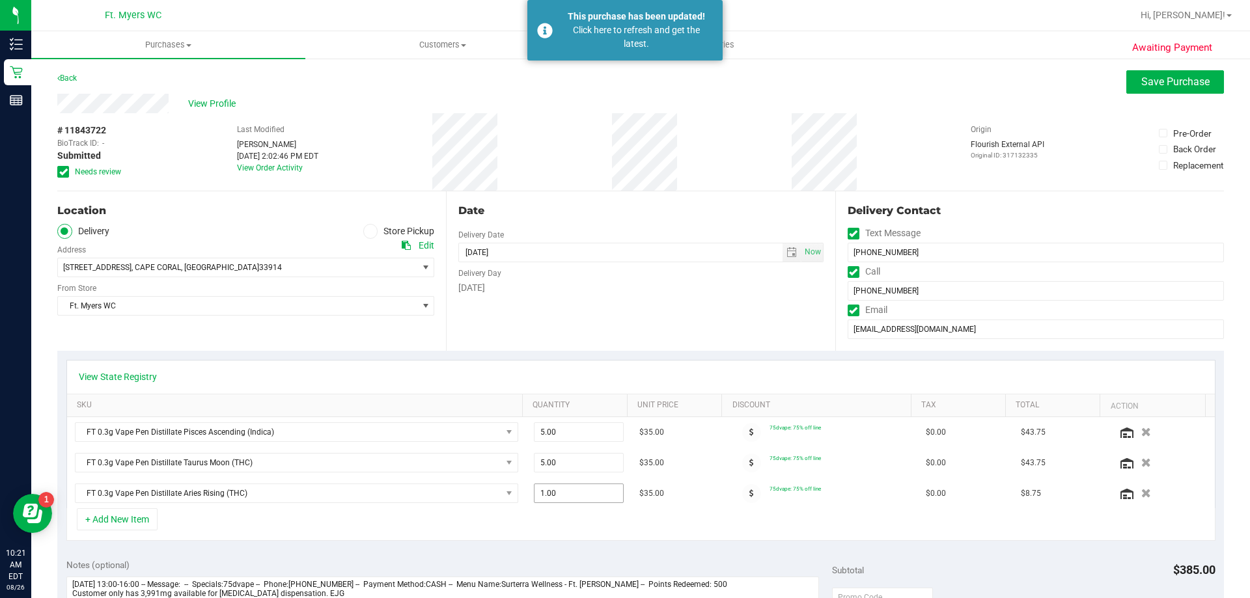
click at [542, 495] on span "1.00 1" at bounding box center [579, 494] width 90 height 20
click at [542, 495] on input "1" at bounding box center [578, 493] width 89 height 18
type input "5"
type input "5.00"
click at [546, 512] on div "+ Add New Item" at bounding box center [640, 524] width 1149 height 33
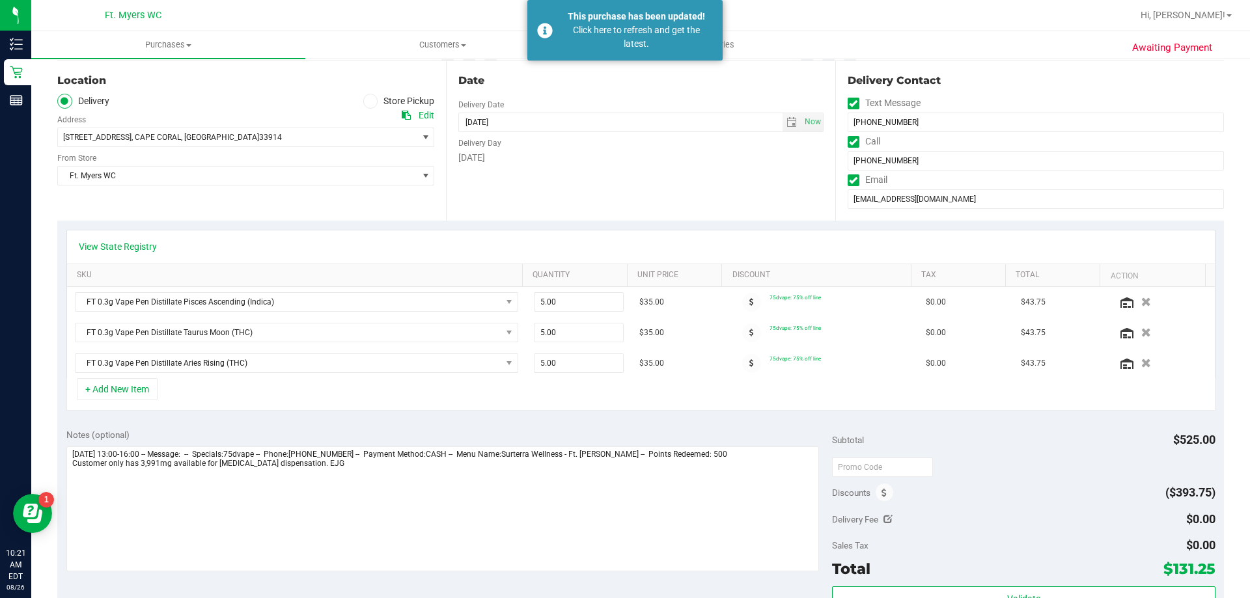
scroll to position [0, 0]
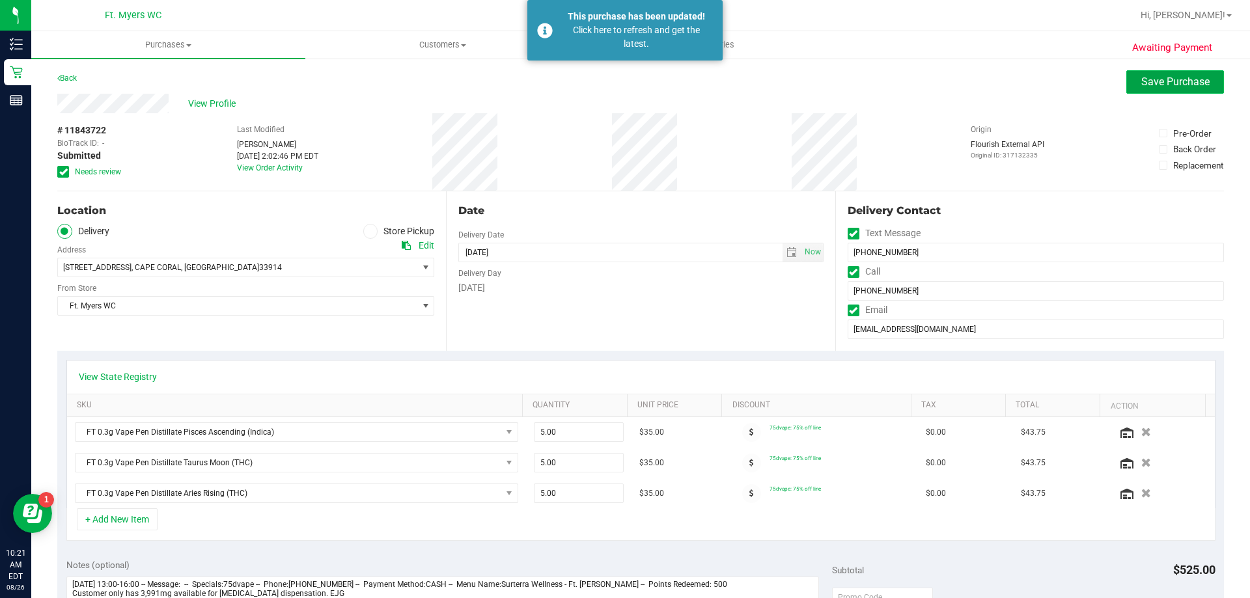
click at [1207, 89] on button "Save Purchase" at bounding box center [1175, 81] width 98 height 23
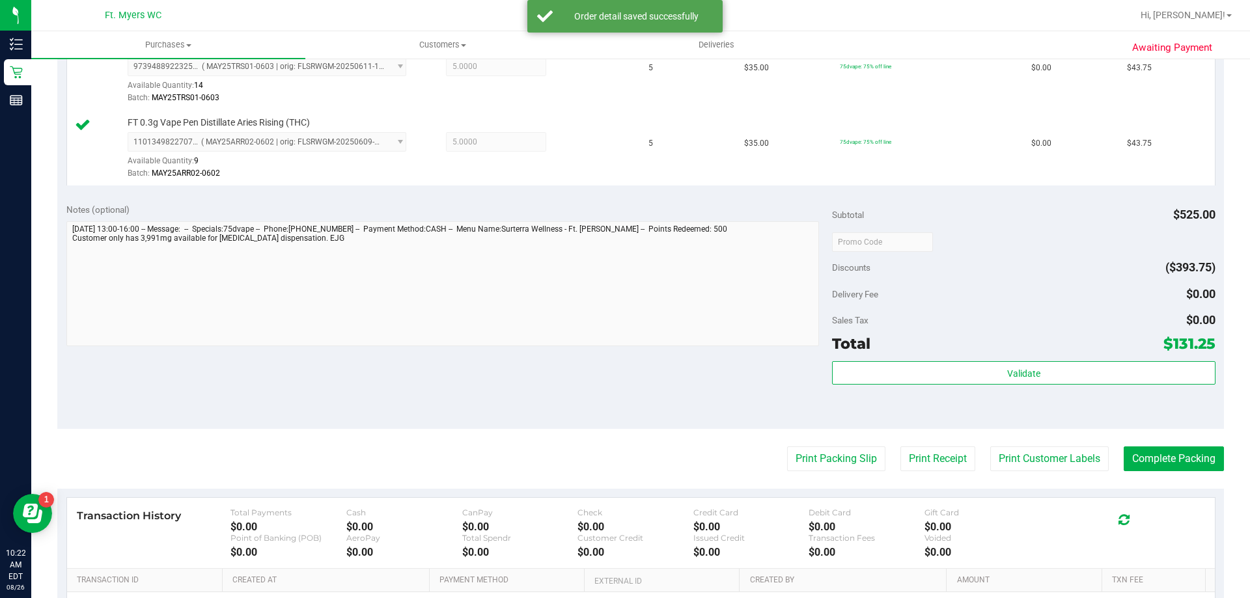
scroll to position [521, 0]
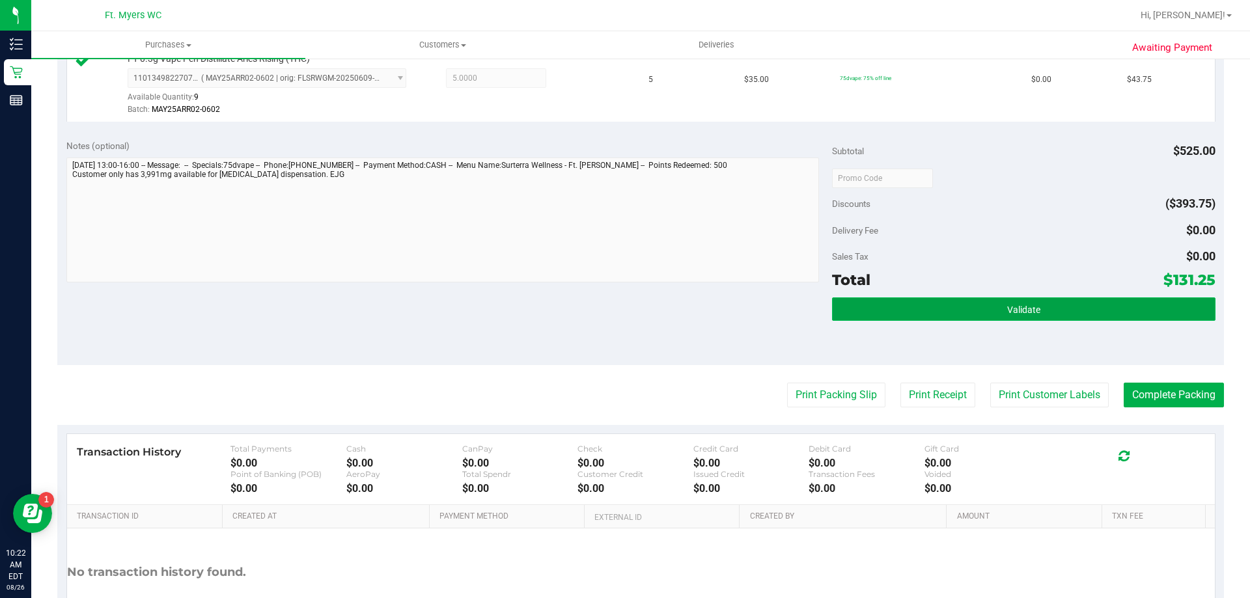
click at [965, 316] on button "Validate" at bounding box center [1023, 308] width 383 height 23
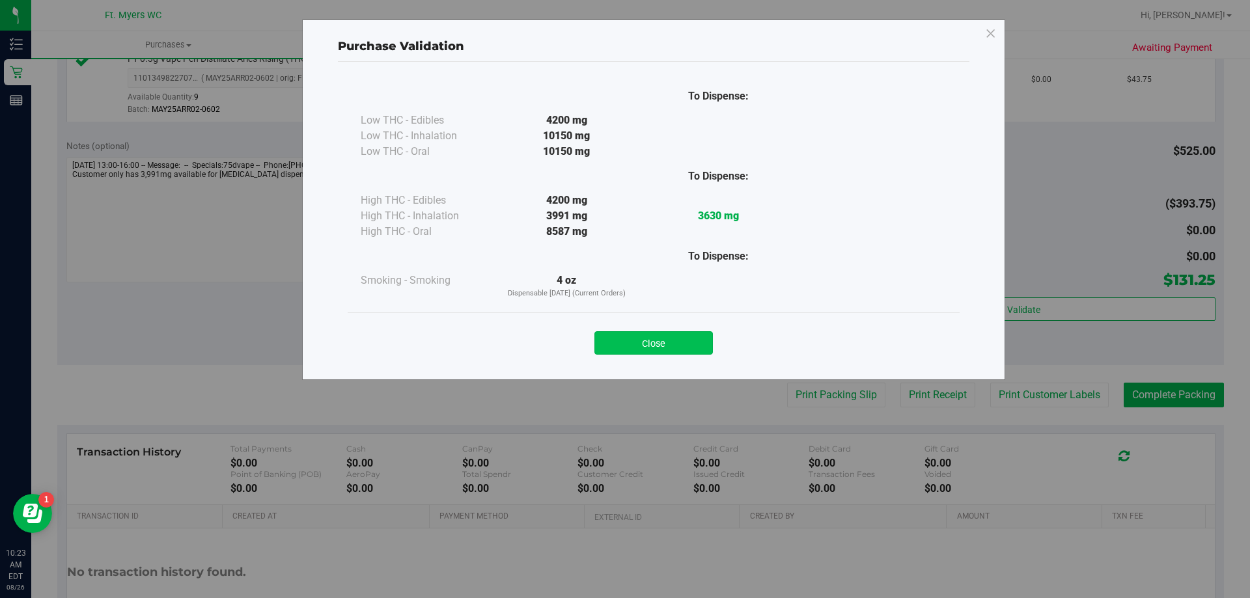
click at [663, 339] on button "Close" at bounding box center [653, 342] width 118 height 23
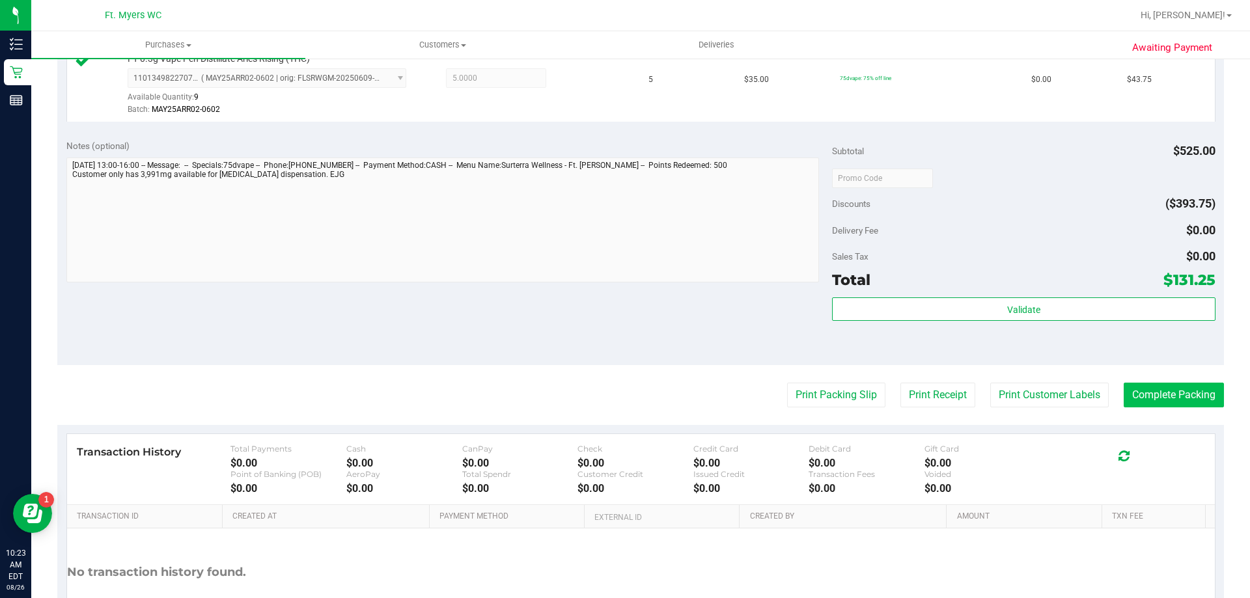
scroll to position [390, 0]
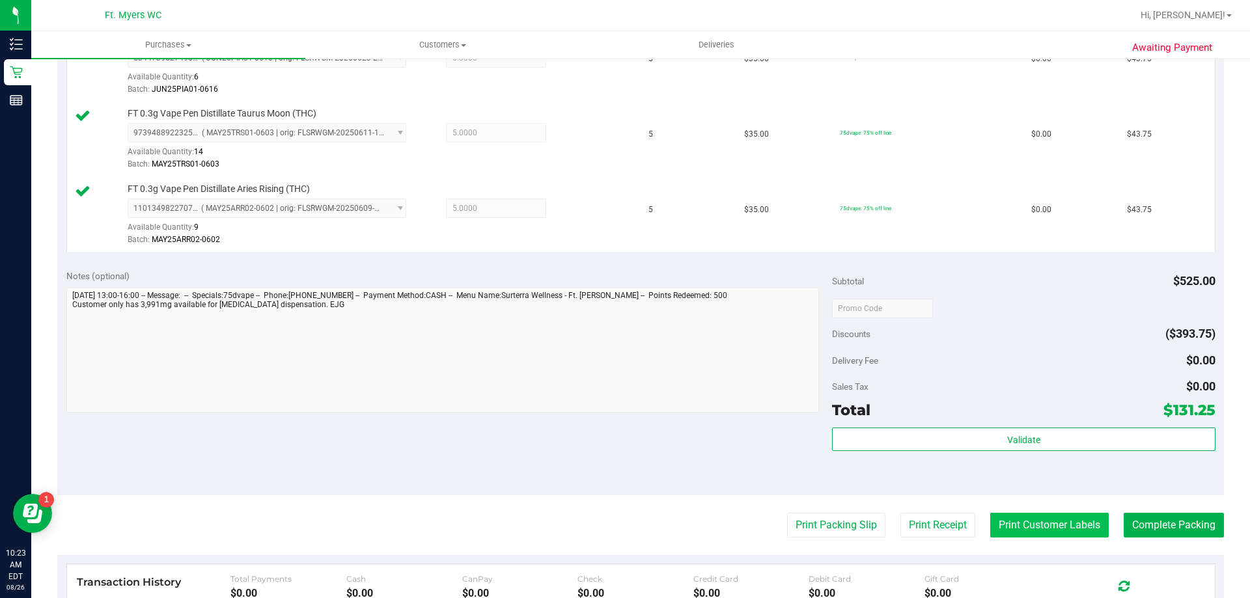
click at [1011, 522] on button "Print Customer Labels" at bounding box center [1049, 525] width 118 height 25
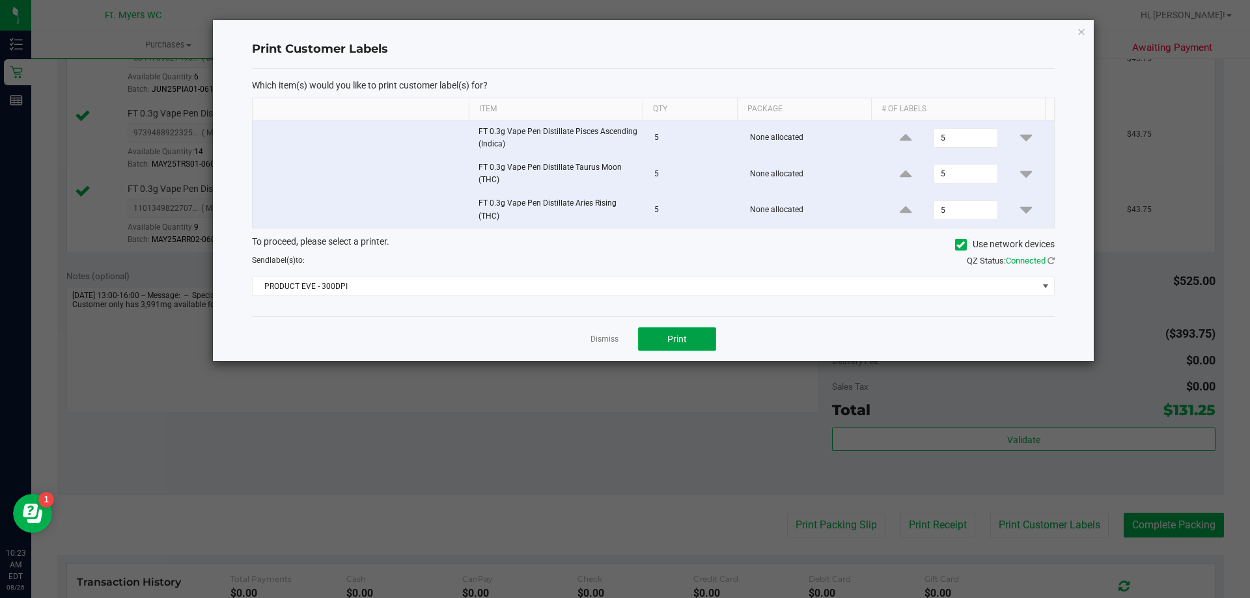
click at [688, 333] on button "Print" at bounding box center [677, 338] width 78 height 23
click at [615, 334] on link "Dismiss" at bounding box center [604, 339] width 28 height 11
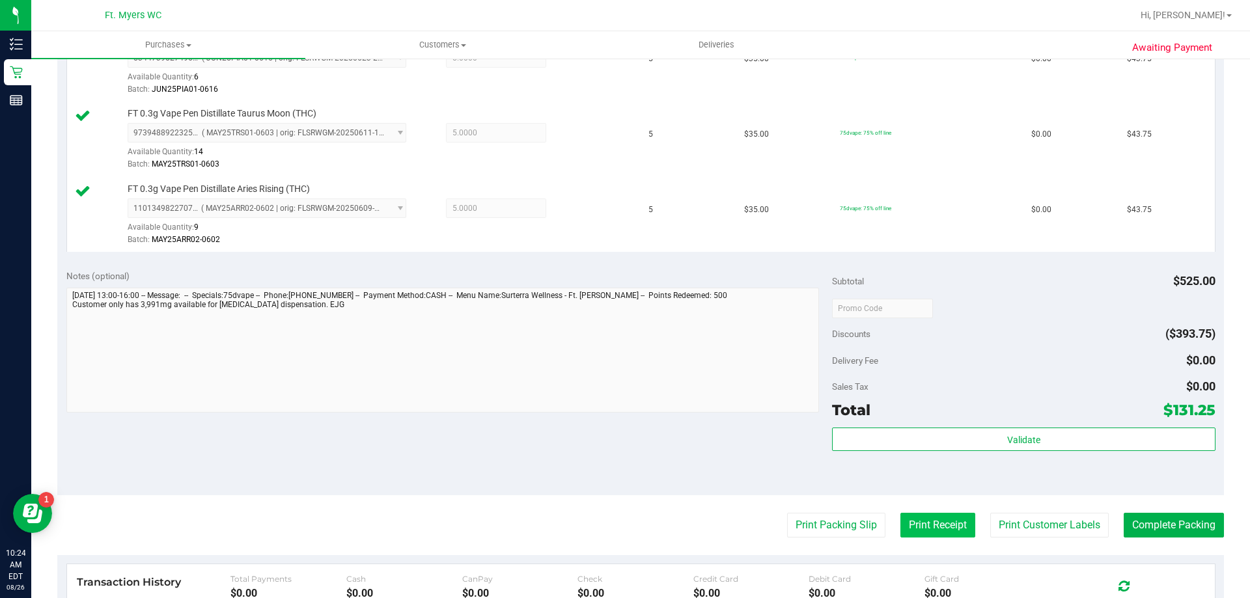
click at [937, 516] on button "Print Receipt" at bounding box center [937, 525] width 75 height 25
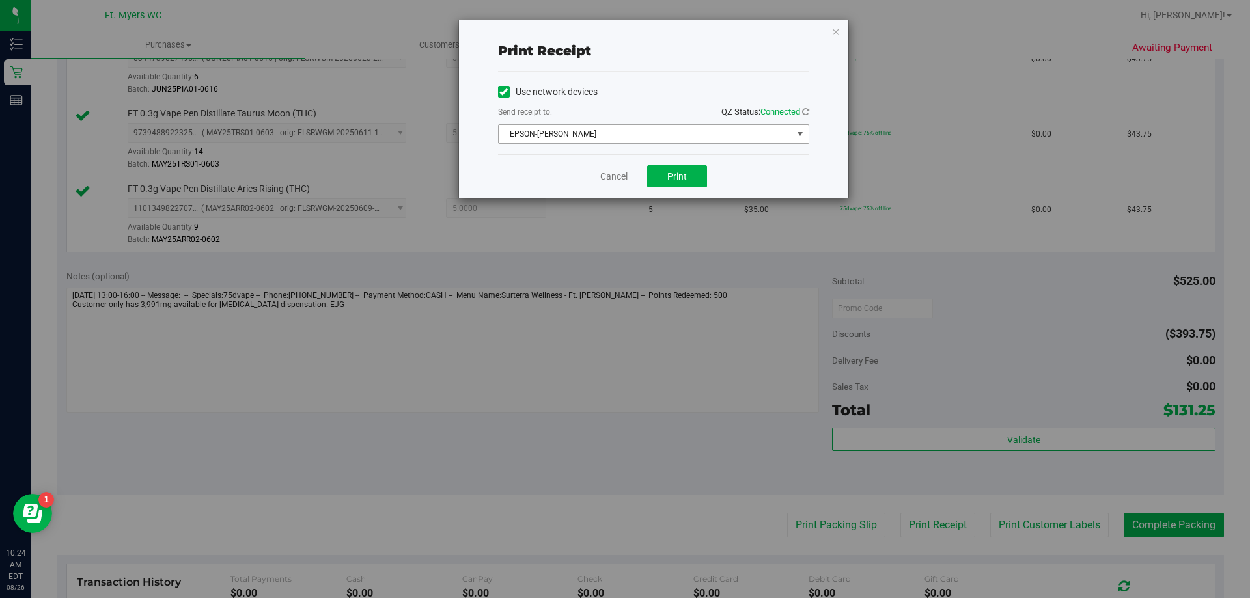
click at [681, 134] on span "EPSON-[PERSON_NAME]" at bounding box center [645, 134] width 294 height 18
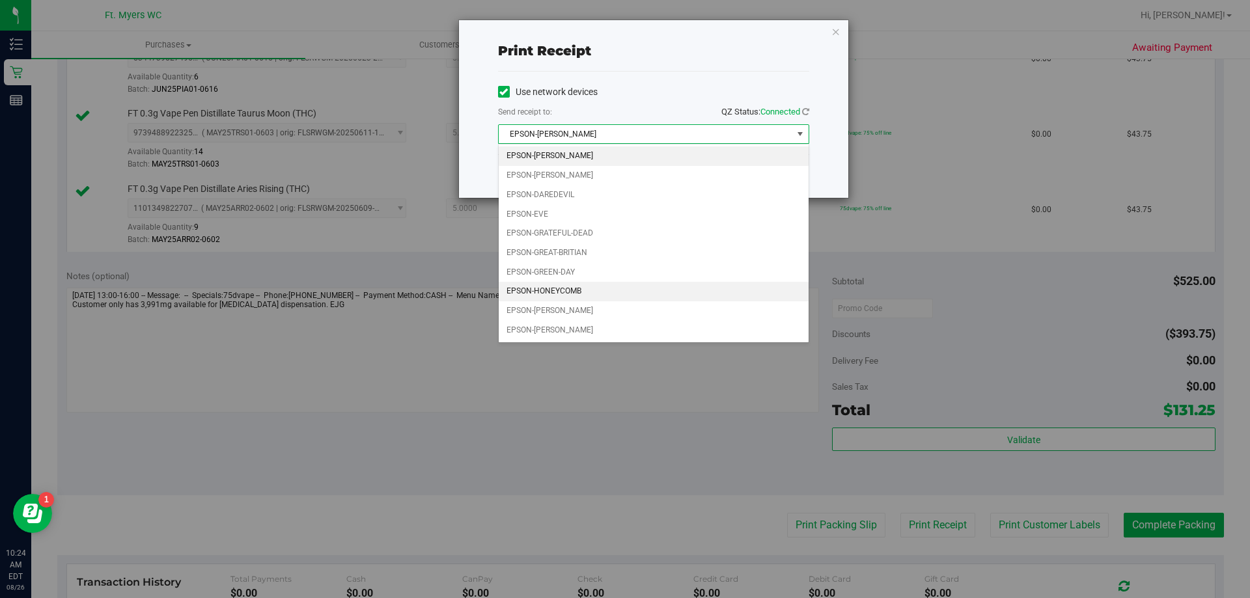
click at [618, 290] on li "EPSON-HONEYCOMB" at bounding box center [653, 292] width 310 height 20
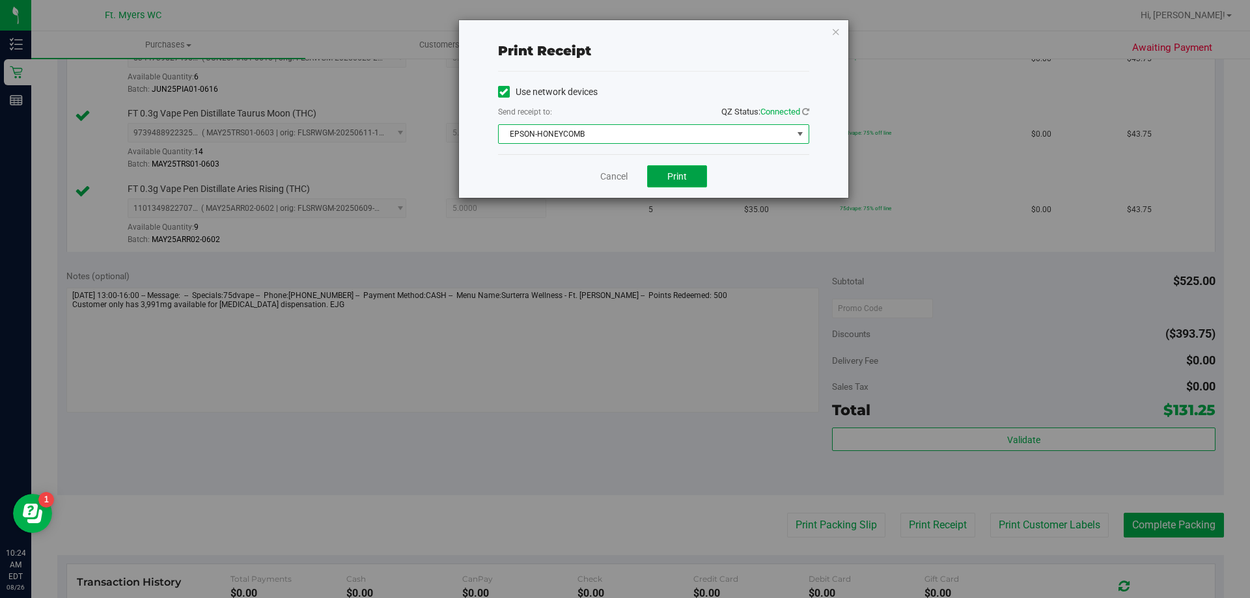
click at [692, 180] on button "Print" at bounding box center [677, 176] width 60 height 22
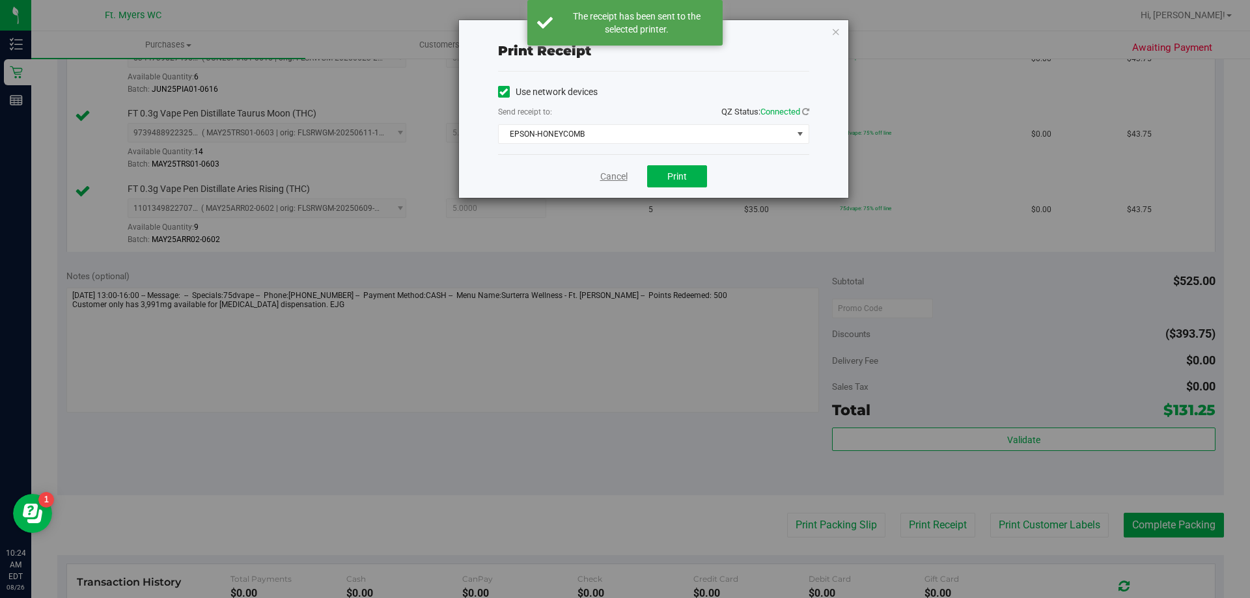
click at [609, 181] on link "Cancel" at bounding box center [613, 177] width 27 height 14
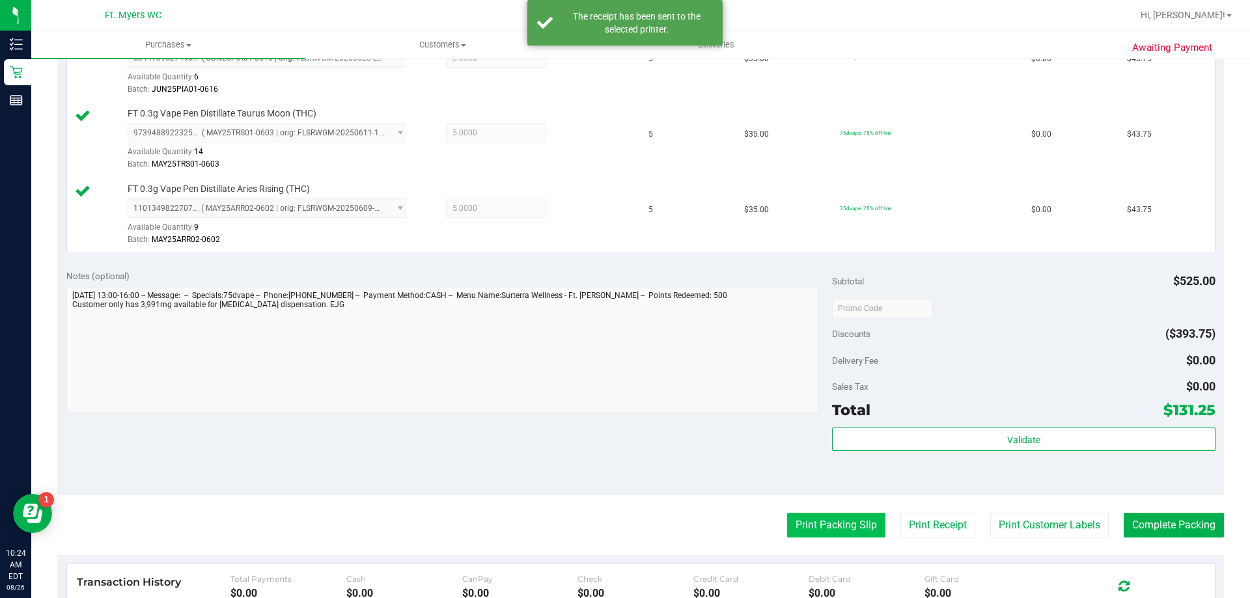
click at [842, 521] on button "Print Packing Slip" at bounding box center [836, 525] width 98 height 25
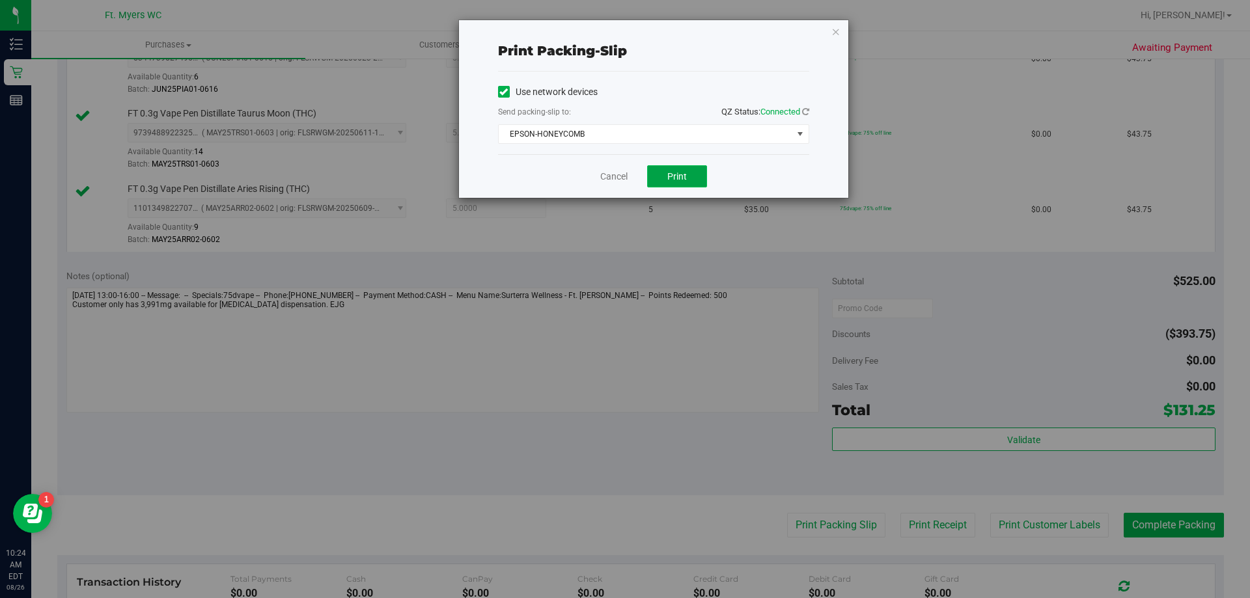
click at [666, 172] on button "Print" at bounding box center [677, 176] width 60 height 22
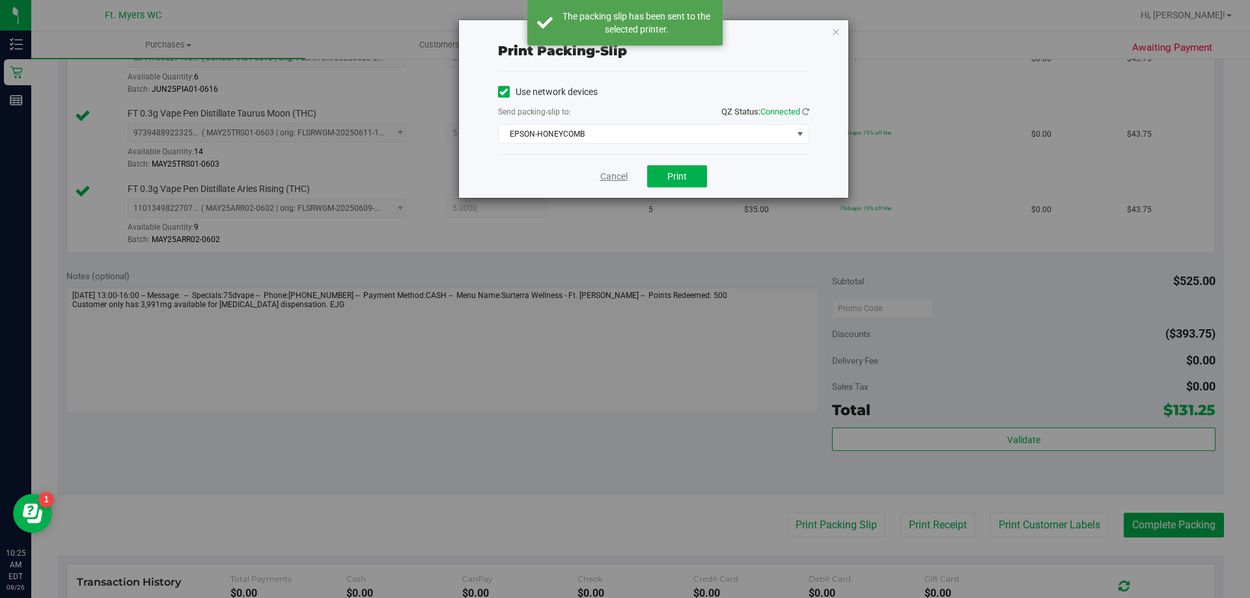
click at [621, 180] on link "Cancel" at bounding box center [613, 177] width 27 height 14
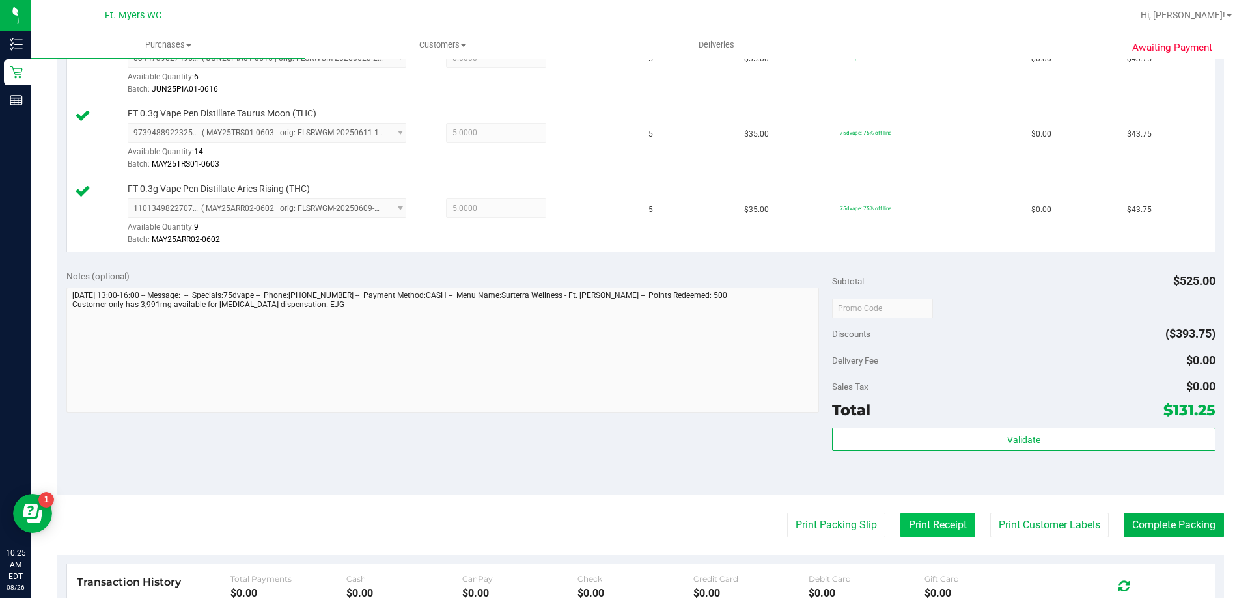
click at [916, 523] on button "Print Receipt" at bounding box center [937, 525] width 75 height 25
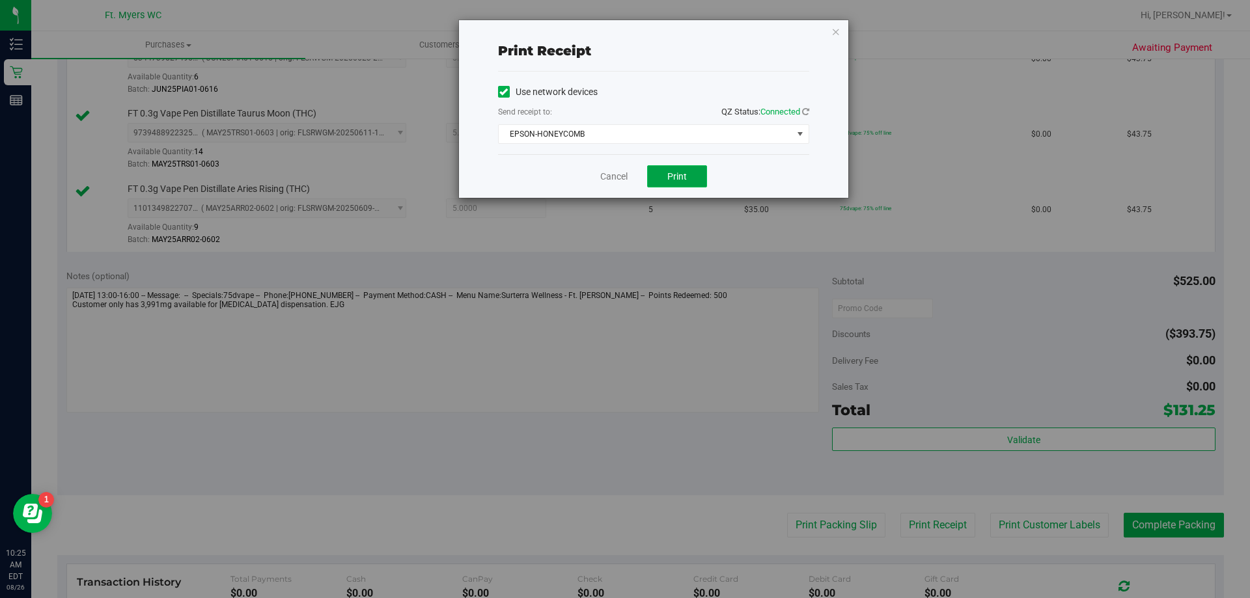
click at [696, 182] on button "Print" at bounding box center [677, 176] width 60 height 22
click at [616, 182] on link "Cancel" at bounding box center [613, 177] width 27 height 14
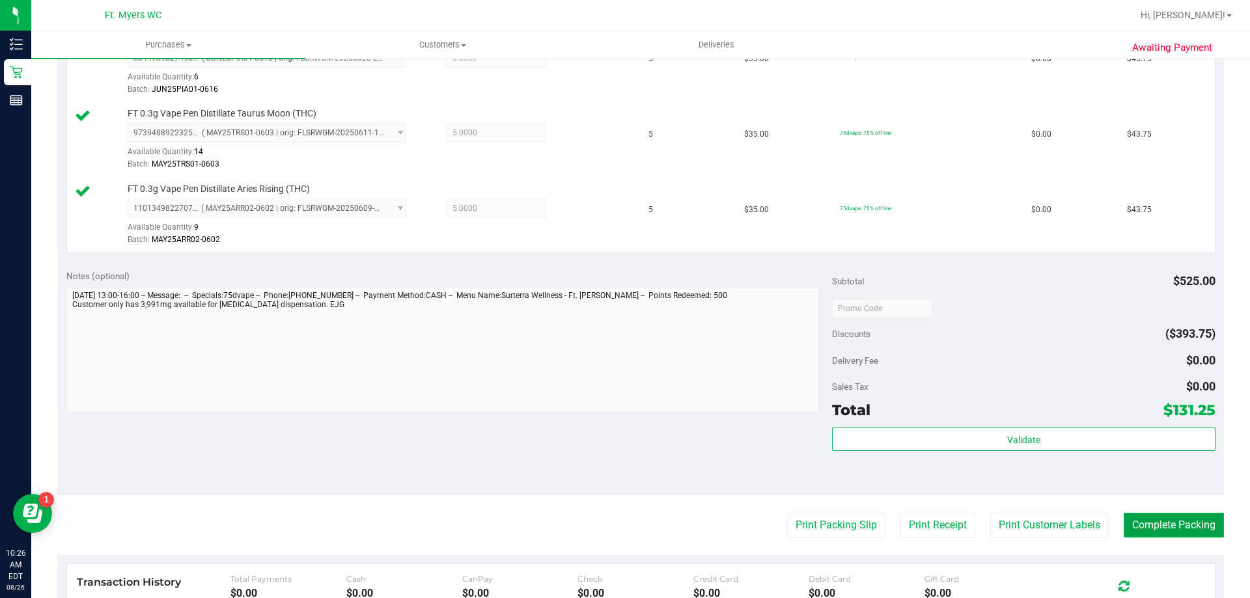
click at [1131, 518] on button "Complete Packing" at bounding box center [1173, 525] width 100 height 25
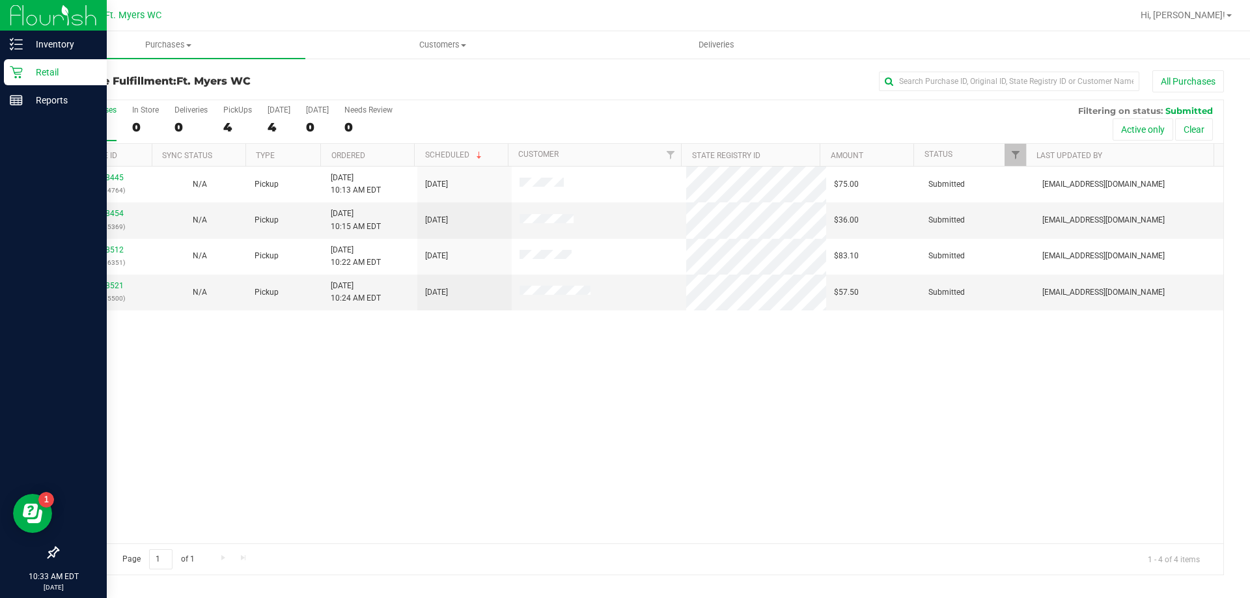
drag, startPoint x: 0, startPoint y: 299, endPoint x: 21, endPoint y: 361, distance: 65.9
drag, startPoint x: 21, startPoint y: 361, endPoint x: 0, endPoint y: 382, distance: 29.5
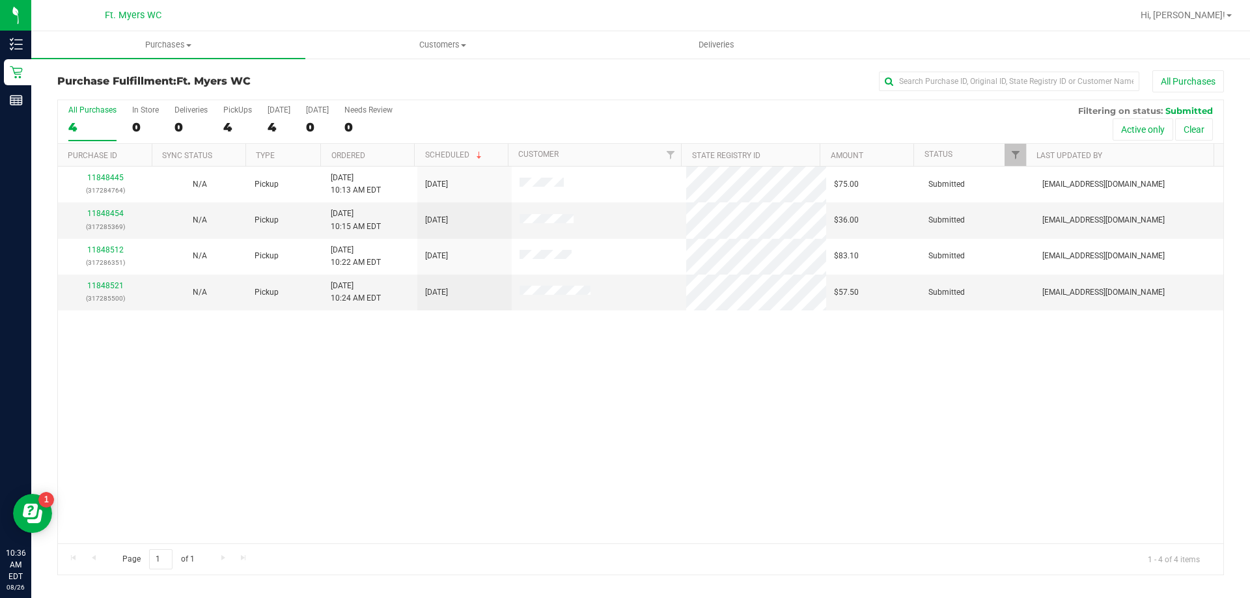
drag, startPoint x: 0, startPoint y: 382, endPoint x: 446, endPoint y: 89, distance: 534.3
click at [446, 89] on div "All Purchases" at bounding box center [835, 81] width 778 height 22
click at [677, 40] on uib-tab-heading "Deliveries" at bounding box center [716, 45] width 273 height 26
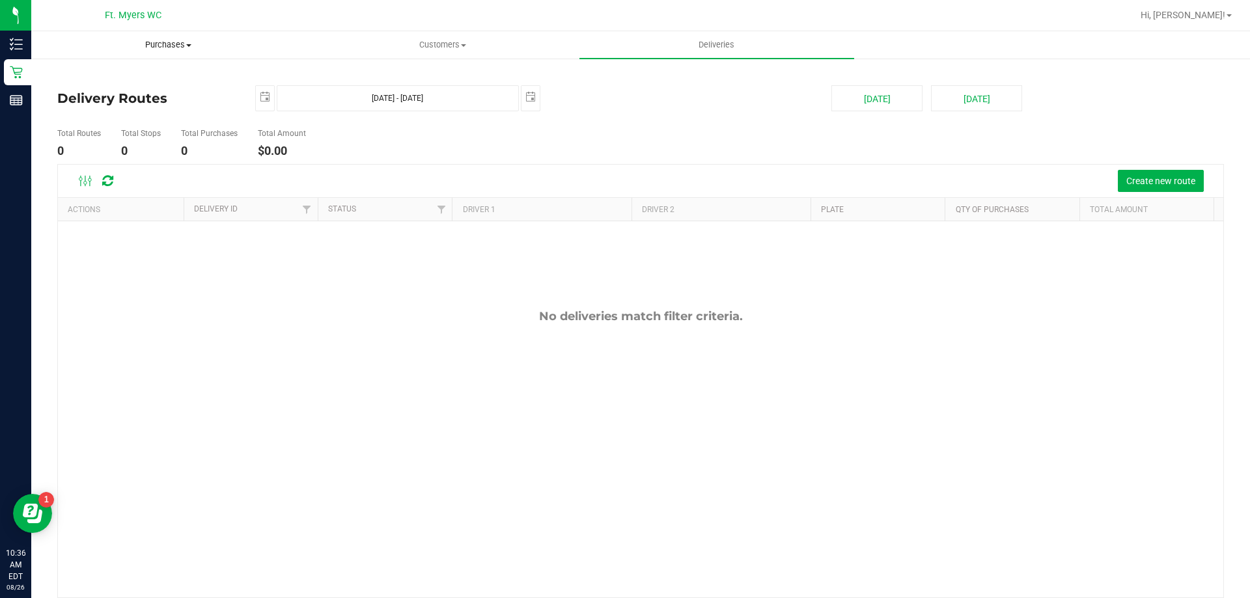
click at [202, 34] on uib-tab-heading "Purchases Summary of purchases Fulfillment All purchases" at bounding box center [168, 45] width 273 height 26
click at [206, 88] on li "Fulfillment" at bounding box center [168, 95] width 274 height 16
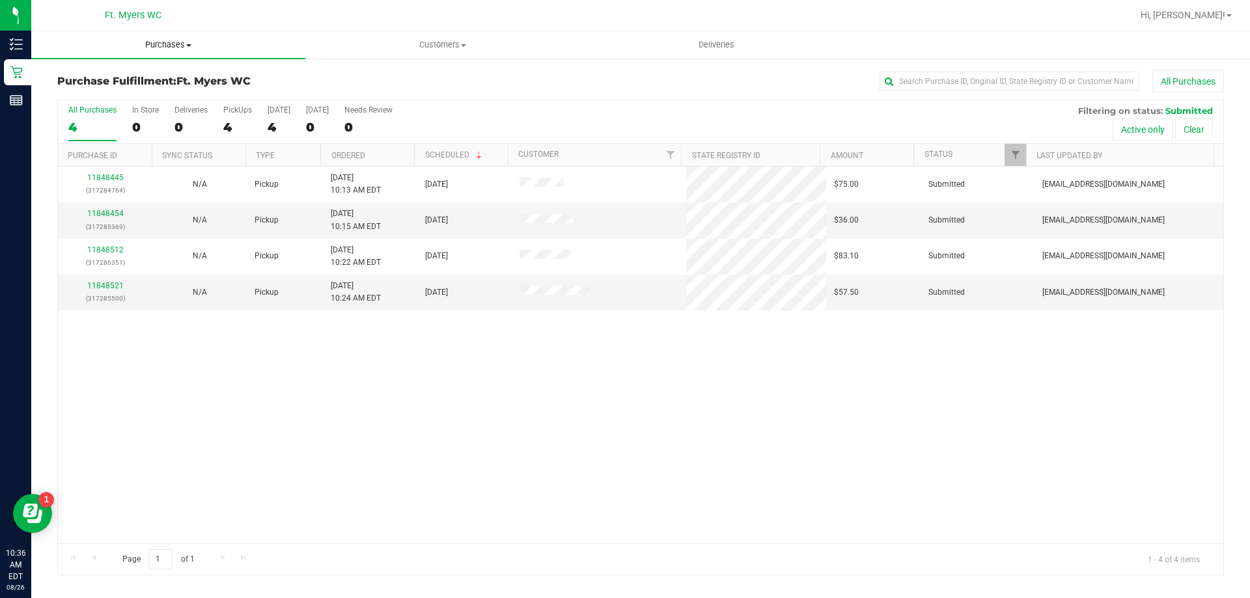
click at [199, 45] on span "Purchases" at bounding box center [168, 45] width 274 height 12
click at [426, 34] on uib-tab-heading "Customers All customers Add a new customer All physicians" at bounding box center [442, 45] width 273 height 26
click at [697, 73] on div "All Purchases" at bounding box center [835, 81] width 778 height 22
click at [698, 36] on uib-tab-heading "Deliveries" at bounding box center [716, 45] width 273 height 26
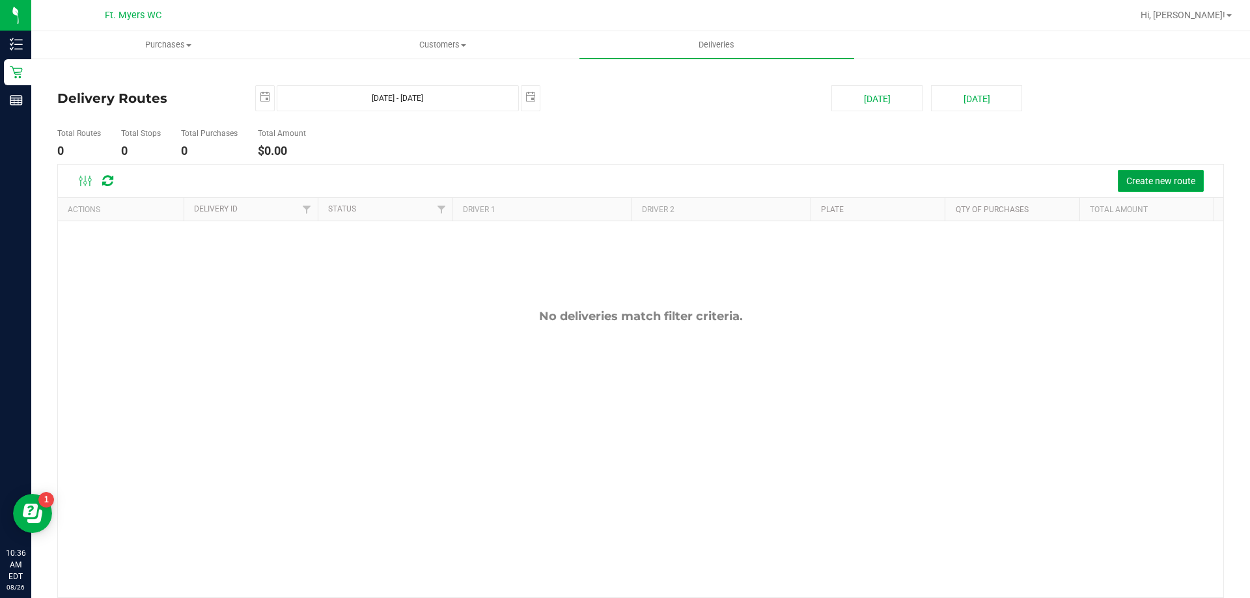
click at [1117, 173] on button "Create new route" at bounding box center [1160, 181] width 86 height 22
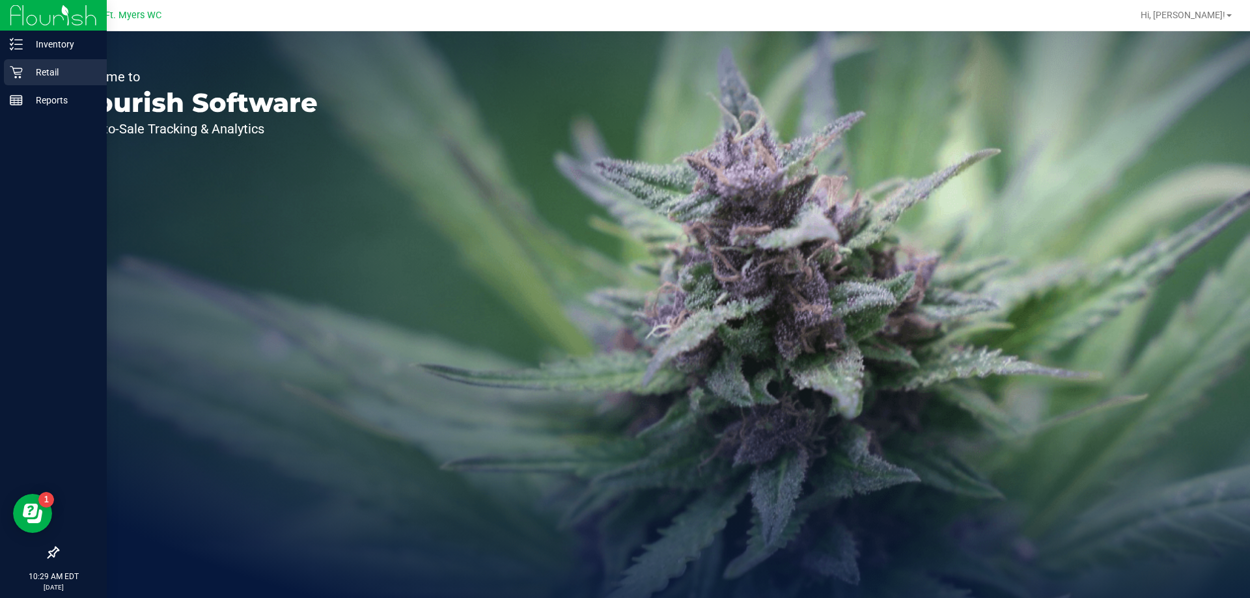
click at [23, 70] on p "Retail" at bounding box center [62, 72] width 78 height 16
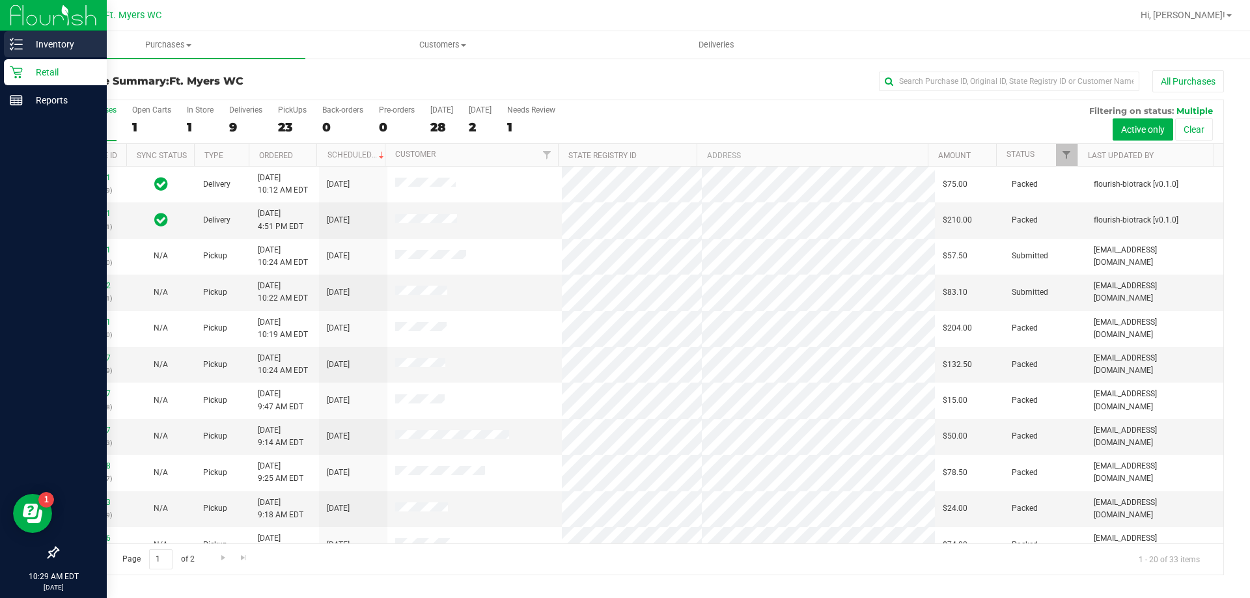
click at [44, 54] on div "Inventory" at bounding box center [55, 44] width 103 height 26
click at [66, 51] on p "Inventory" at bounding box center [62, 44] width 78 height 16
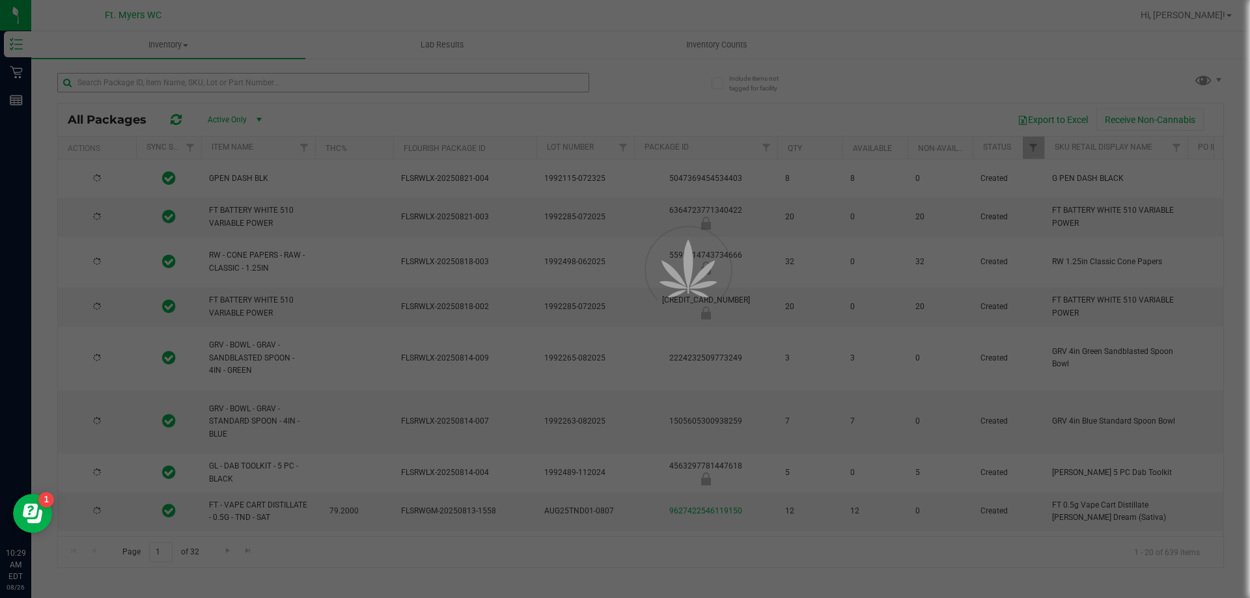
click at [195, 92] on div at bounding box center [625, 299] width 1250 height 598
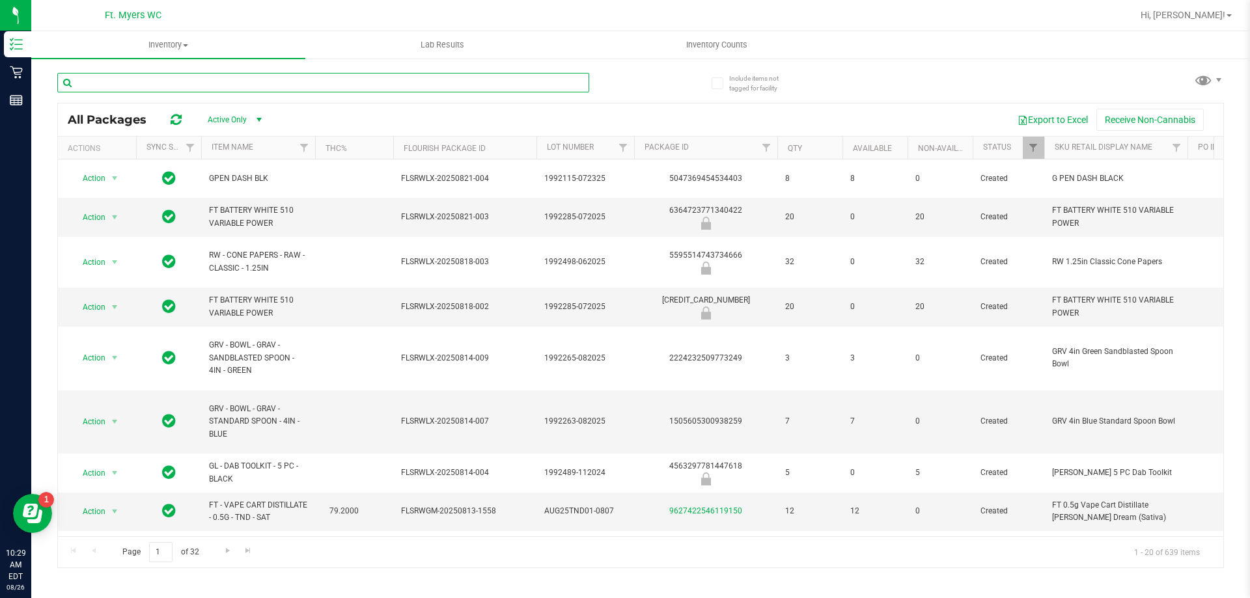
click at [229, 77] on input "text" at bounding box center [323, 83] width 532 height 20
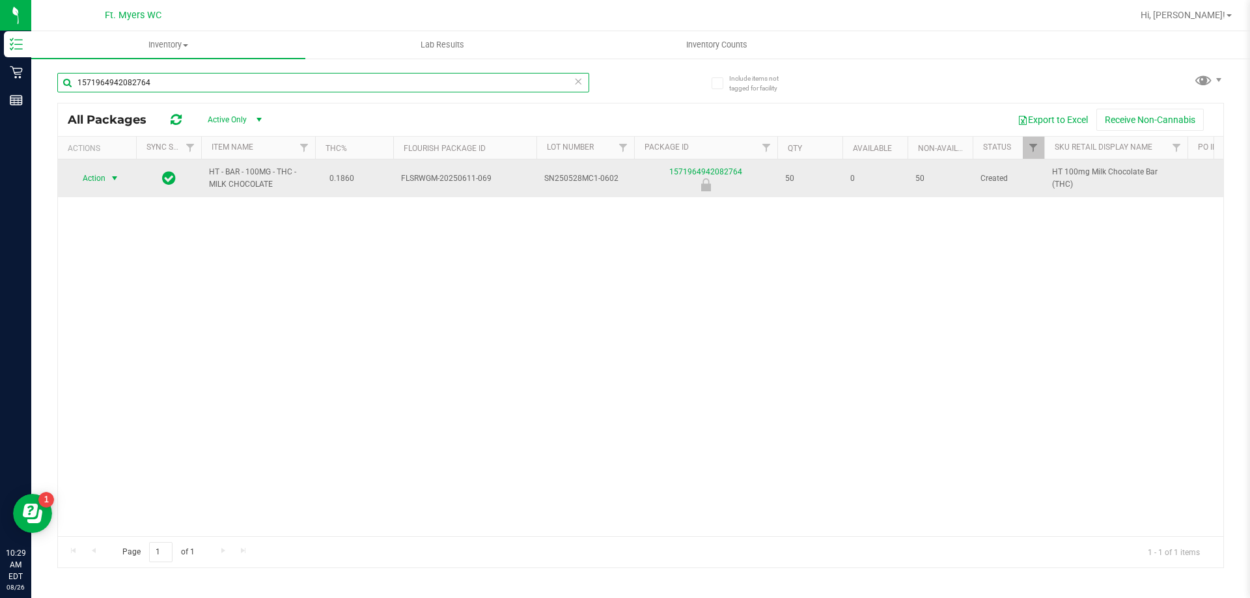
type input "1571964942082764"
click at [114, 176] on span "select" at bounding box center [114, 178] width 10 height 10
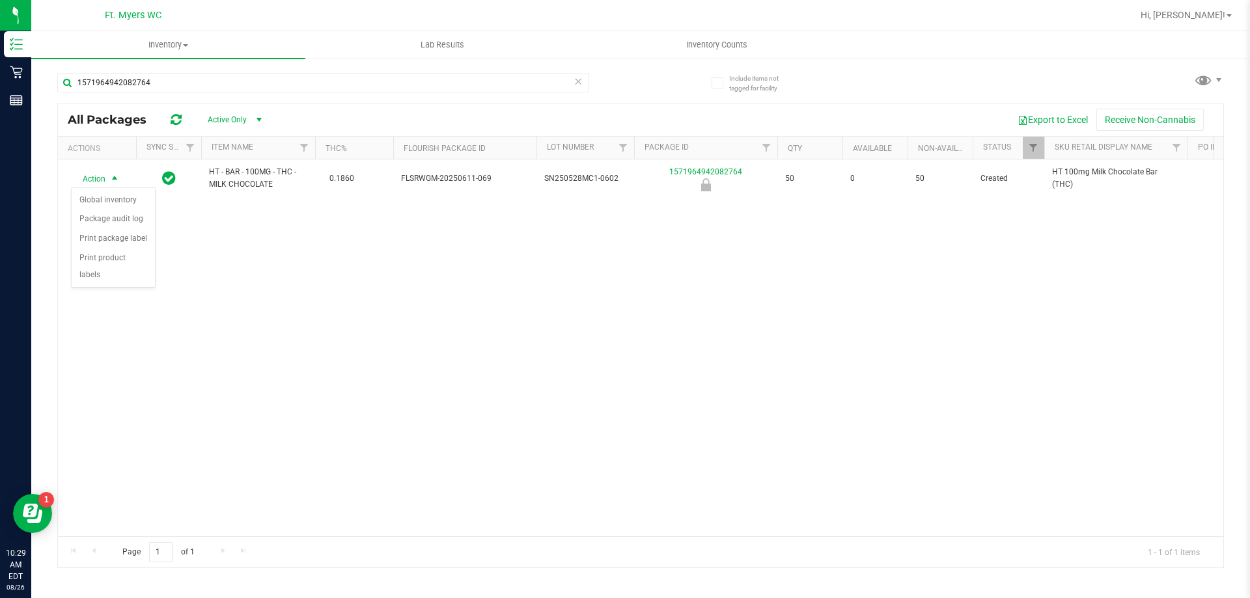
click at [215, 326] on div "Action Action Global inventory Package audit log Print package label Print prod…" at bounding box center [640, 347] width 1165 height 377
